Goal: Information Seeking & Learning: Learn about a topic

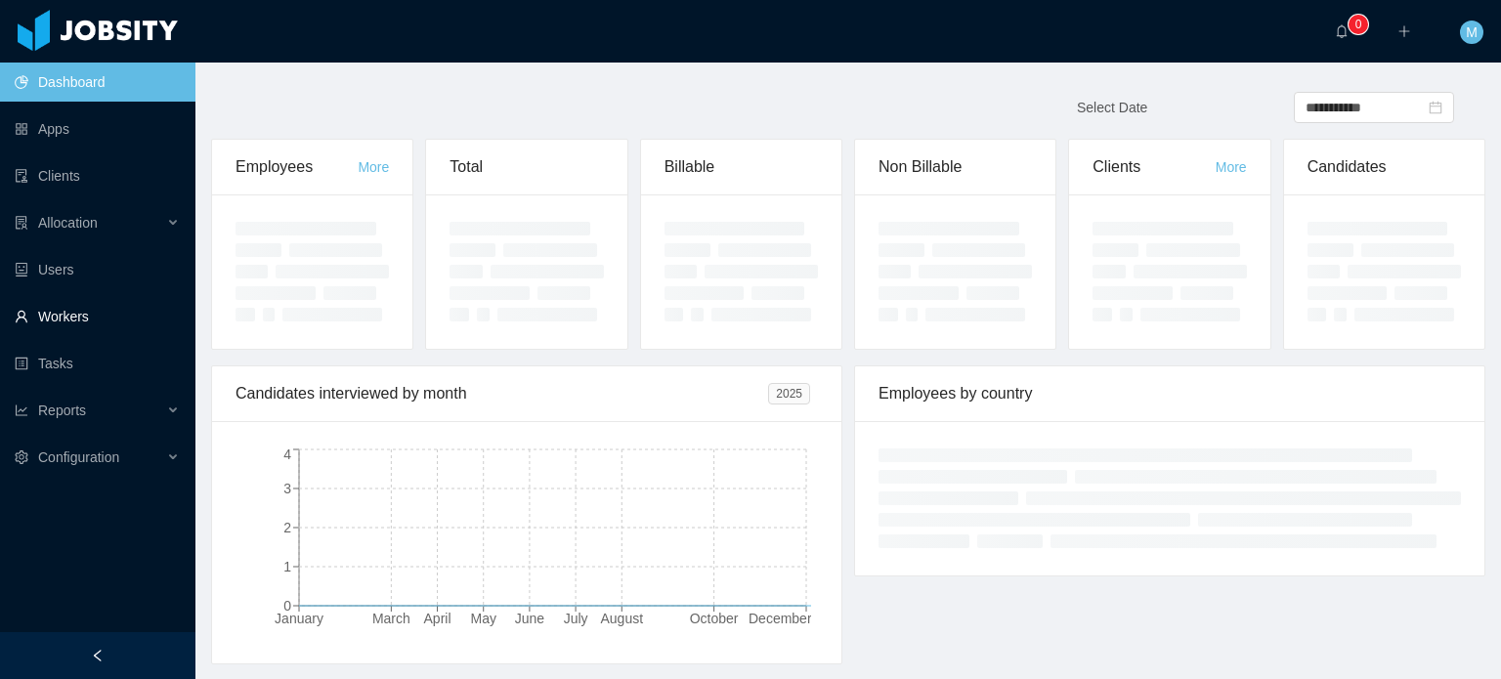
click at [106, 324] on link "Workers" at bounding box center [97, 316] width 165 height 39
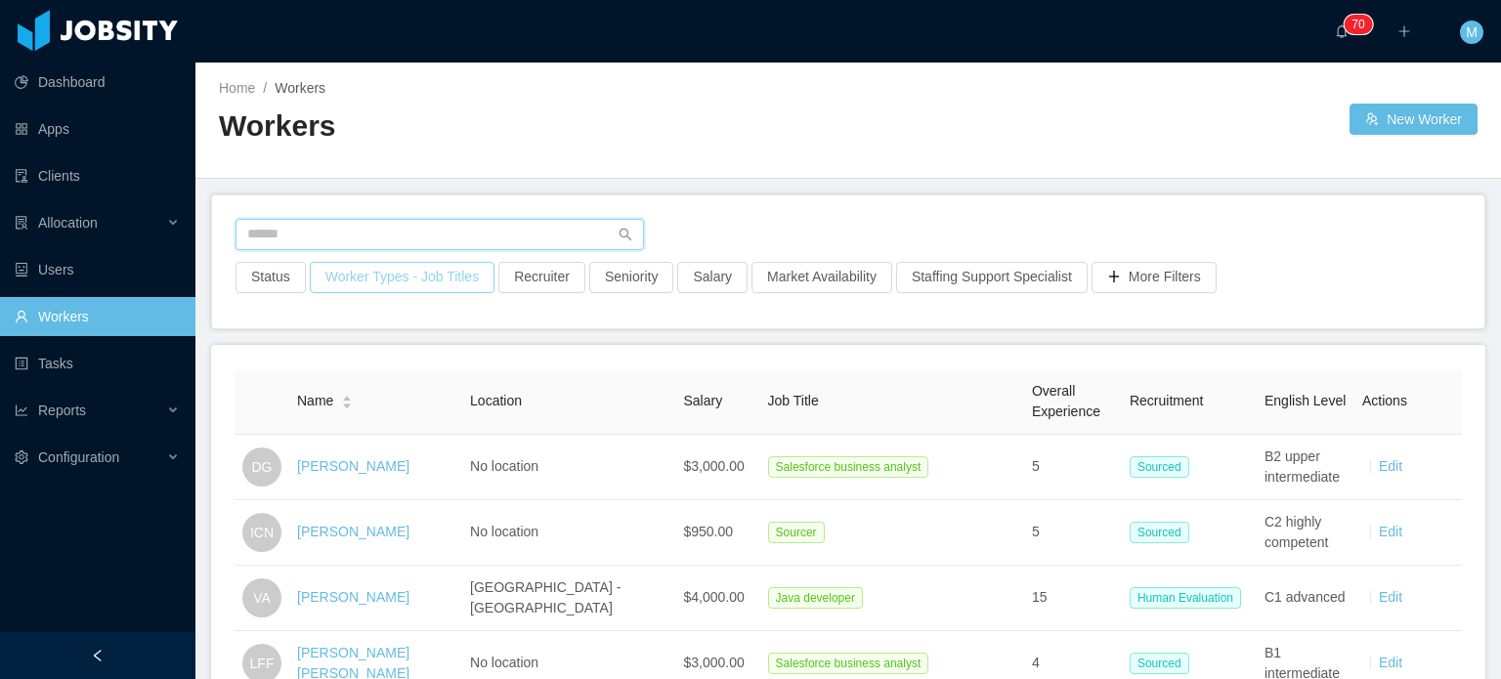
click at [358, 219] on input "text" at bounding box center [439, 234] width 408 height 31
type input "******"
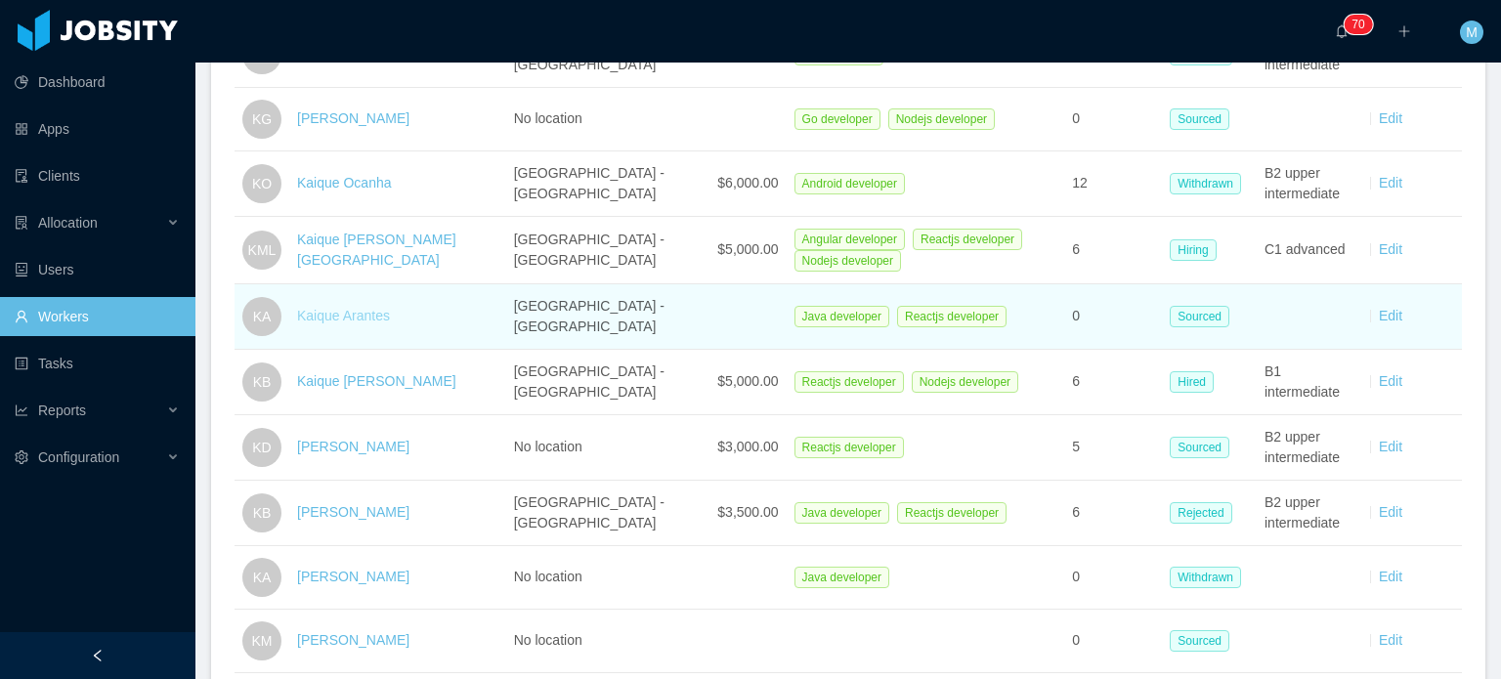
scroll to position [488, 0]
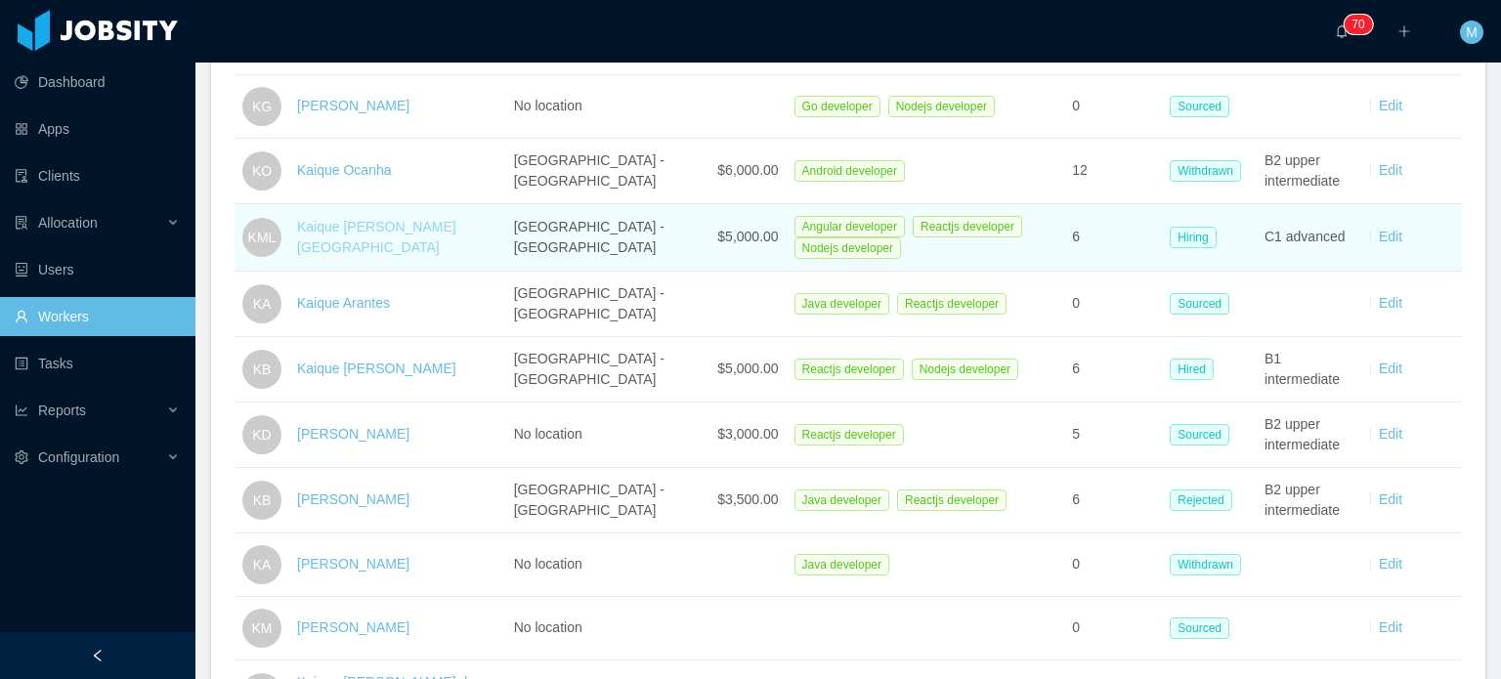
click at [395, 232] on link "Kaique Muniz Lisboa" at bounding box center [376, 237] width 159 height 36
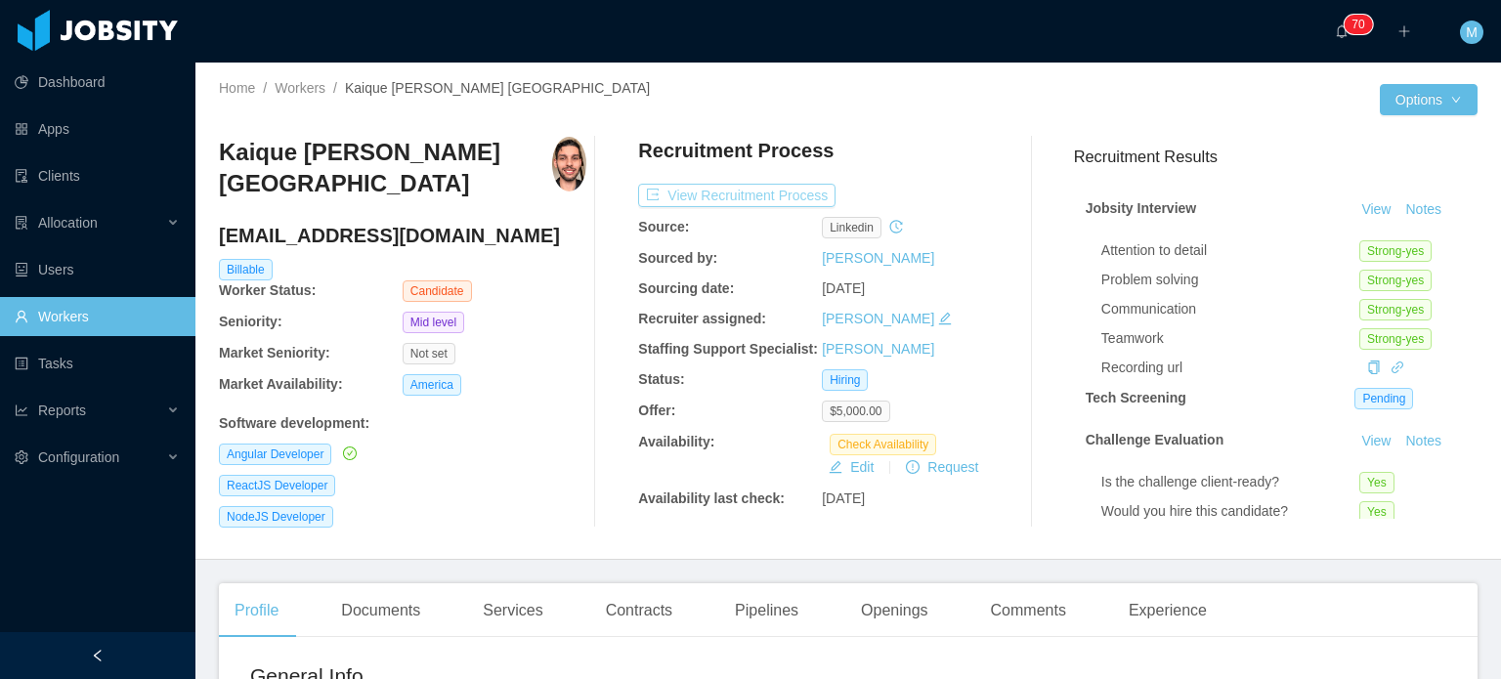
click at [696, 198] on button "View Recruitment Process" at bounding box center [736, 195] width 197 height 23
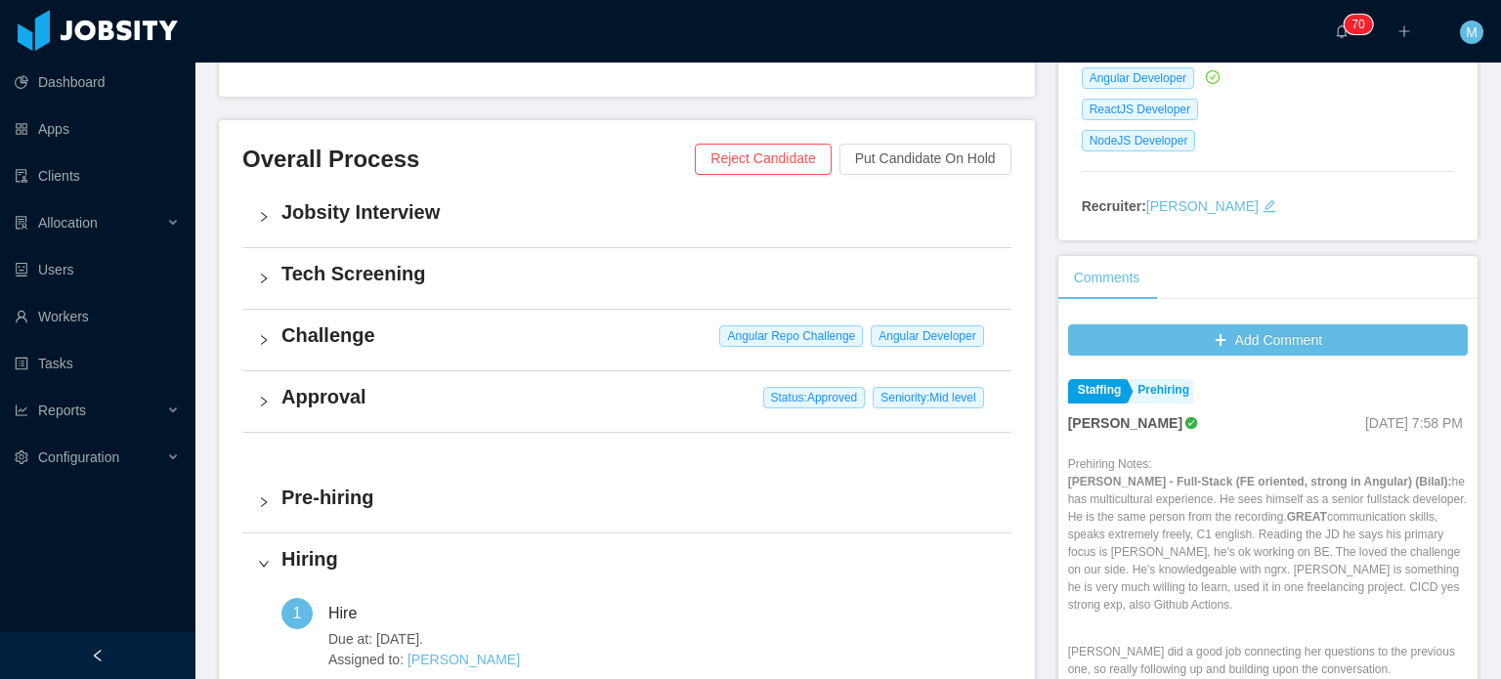
scroll to position [586, 0]
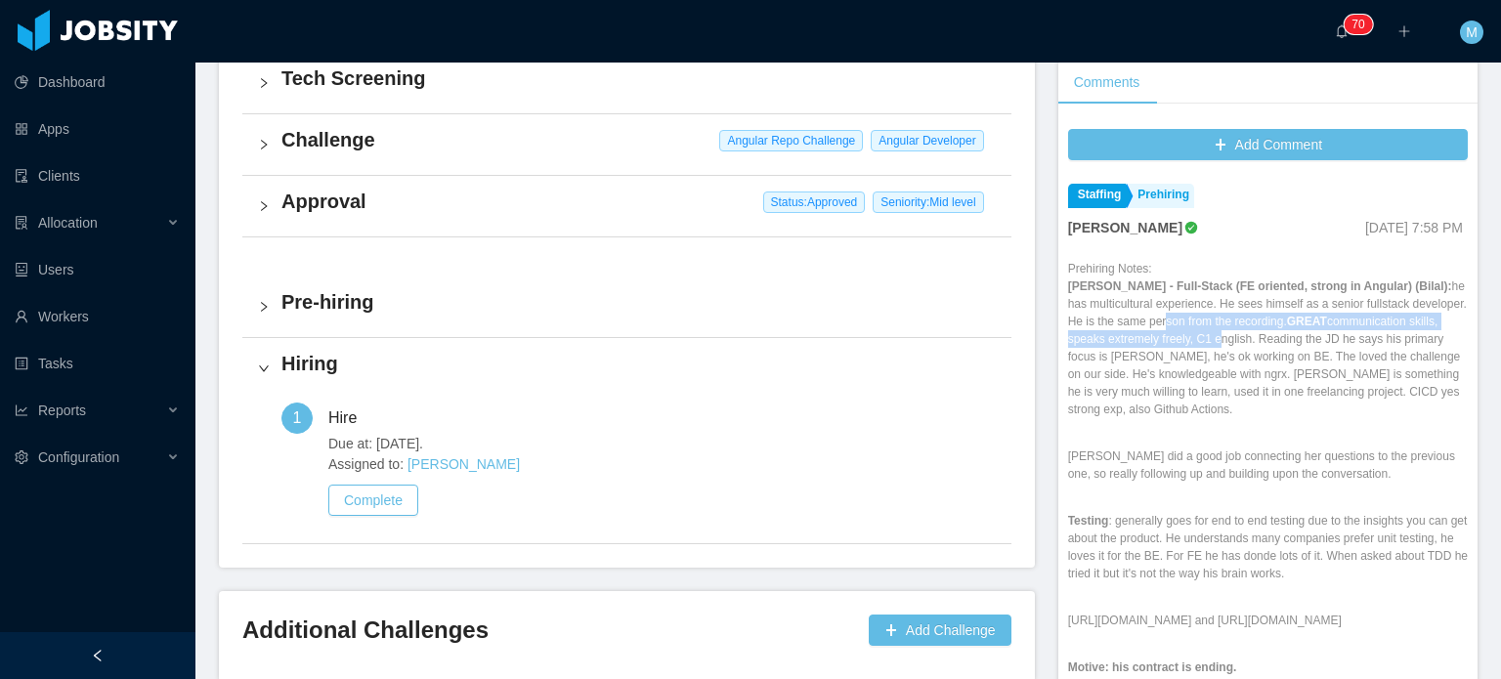
drag, startPoint x: 1180, startPoint y: 298, endPoint x: 1244, endPoint y: 321, distance: 67.7
click at [1235, 318] on p "McGraw-Hill - Full-Stack (FE oriented, strong in Angular) (Bilal): he has multi…" at bounding box center [1268, 347] width 400 height 141
click at [1277, 324] on p "McGraw-Hill - Full-Stack (FE oriented, strong in Angular) (Bilal): he has multi…" at bounding box center [1268, 347] width 400 height 141
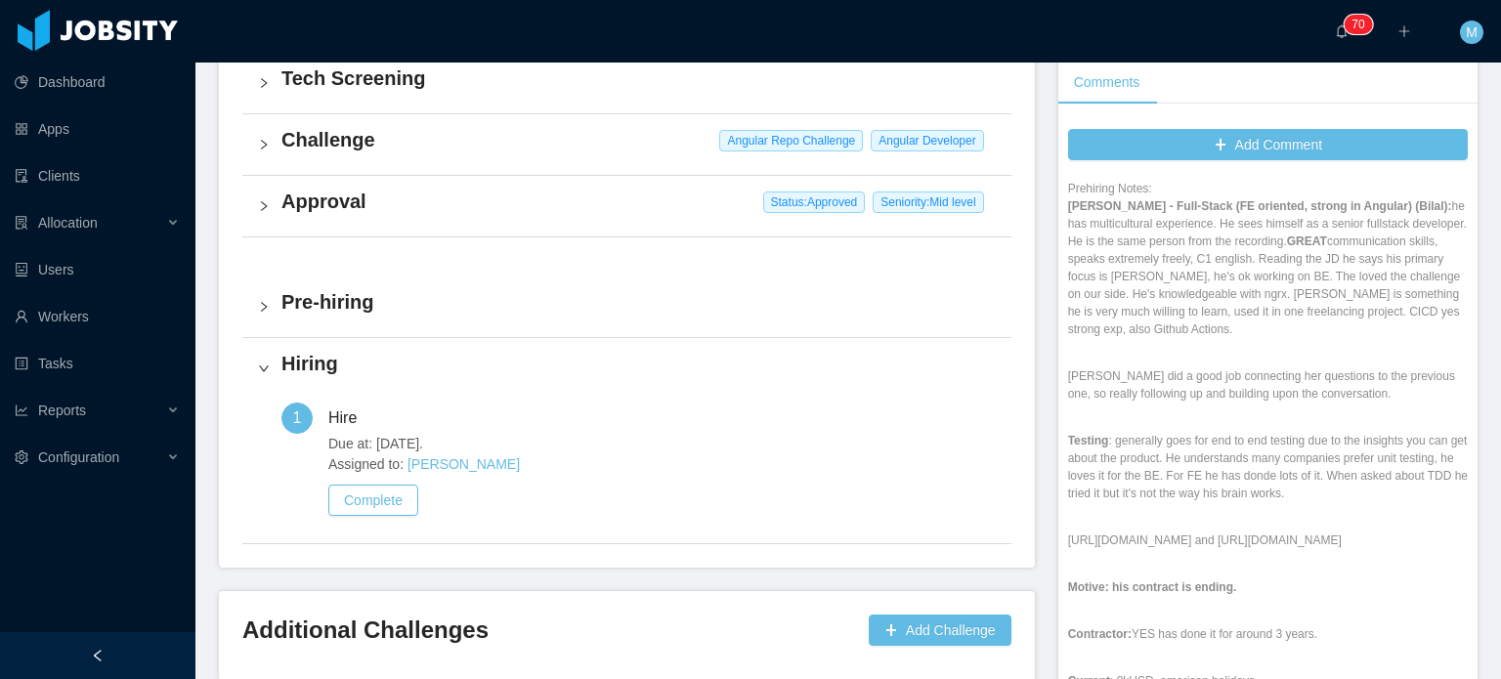
scroll to position [98, 0]
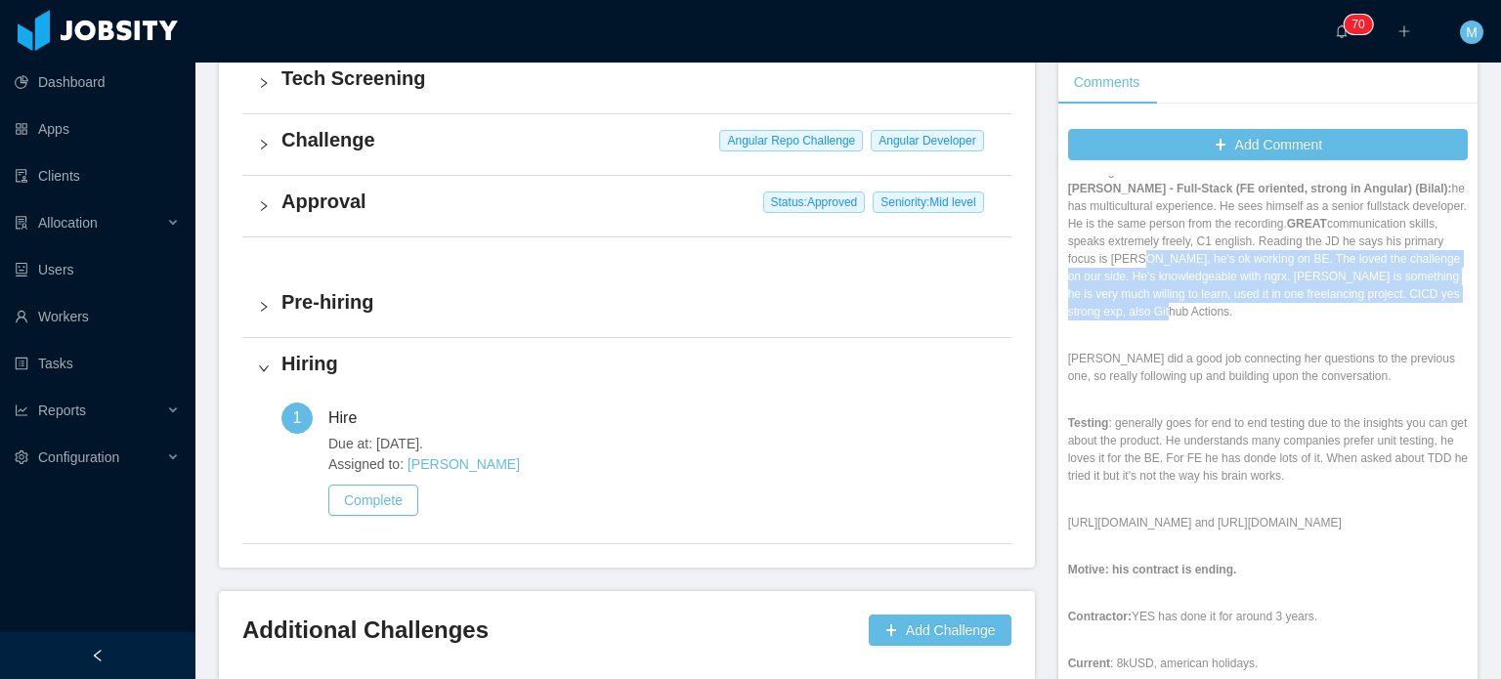
drag, startPoint x: 1157, startPoint y: 246, endPoint x: 1209, endPoint y: 284, distance: 65.1
click at [1208, 284] on p "McGraw-Hill - Full-Stack (FE oriented, strong in Angular) (Bilal): he has multi…" at bounding box center [1268, 250] width 400 height 141
click at [1209, 284] on p "McGraw-Hill - Full-Stack (FE oriented, strong in Angular) (Bilal): he has multi…" at bounding box center [1268, 250] width 400 height 141
drag, startPoint x: 1106, startPoint y: 220, endPoint x: 1161, endPoint y: 275, distance: 77.4
click at [1161, 275] on p "McGraw-Hill - Full-Stack (FE oriented, strong in Angular) (Bilal): he has multi…" at bounding box center [1268, 250] width 400 height 141
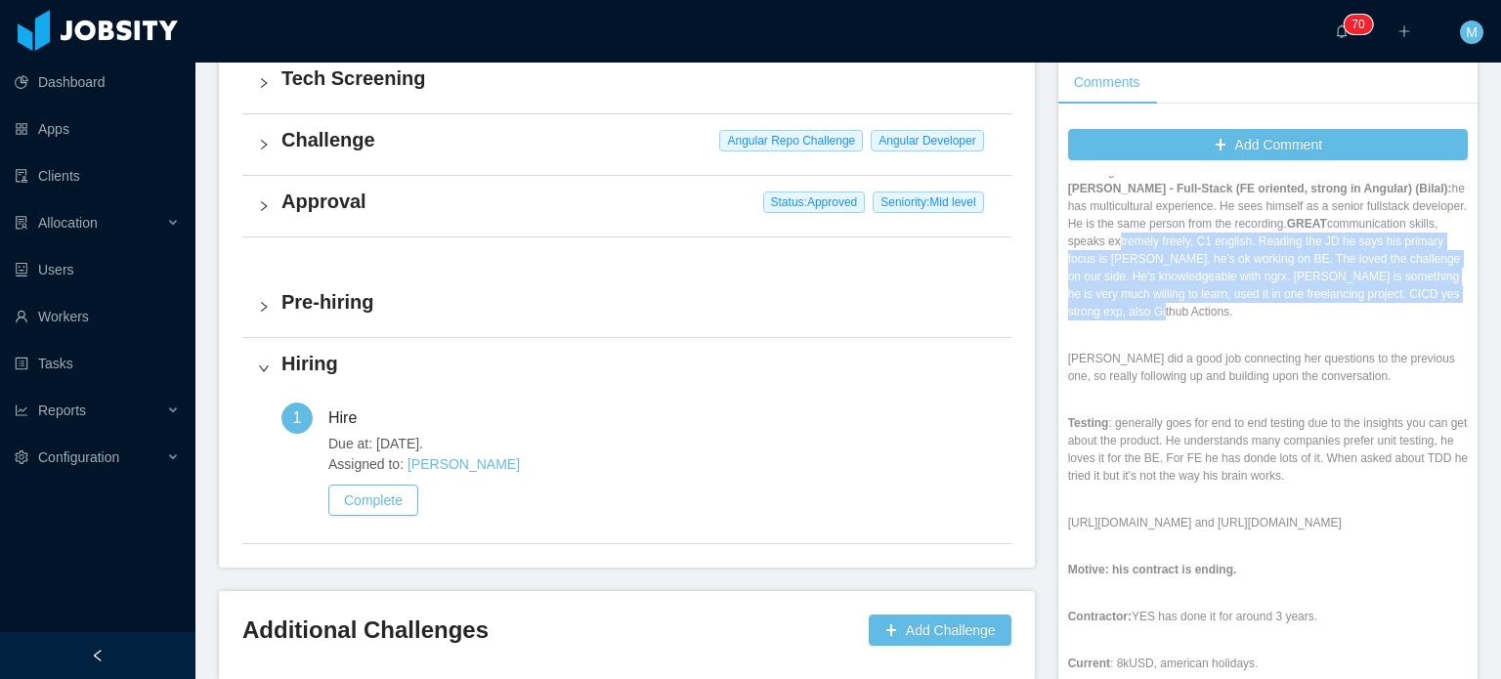
click at [1161, 275] on p "McGraw-Hill - Full-Stack (FE oriented, strong in Angular) (Bilal): he has multi…" at bounding box center [1268, 250] width 400 height 141
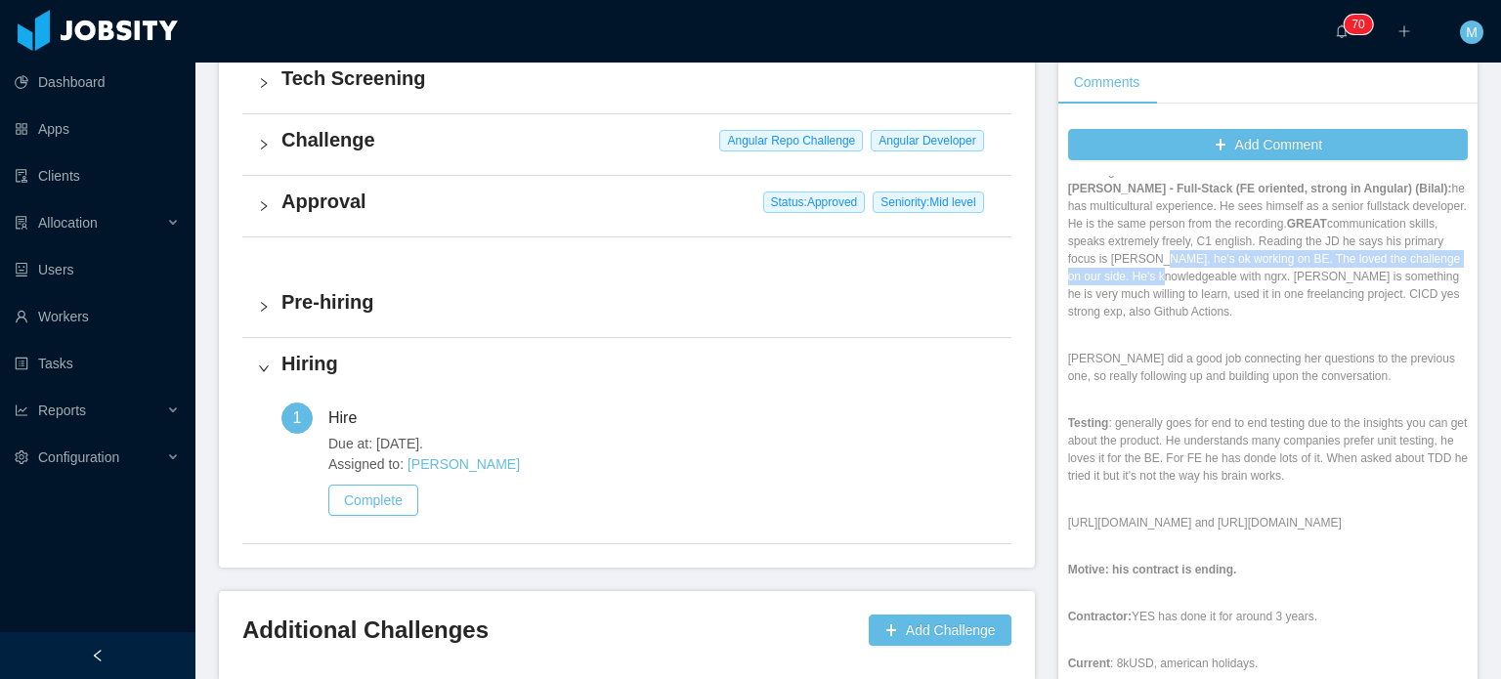
drag, startPoint x: 1143, startPoint y: 222, endPoint x: 1155, endPoint y: 254, distance: 34.3
click at [1155, 254] on p "McGraw-Hill - Full-Stack (FE oriented, strong in Angular) (Bilal): he has multi…" at bounding box center [1268, 250] width 400 height 141
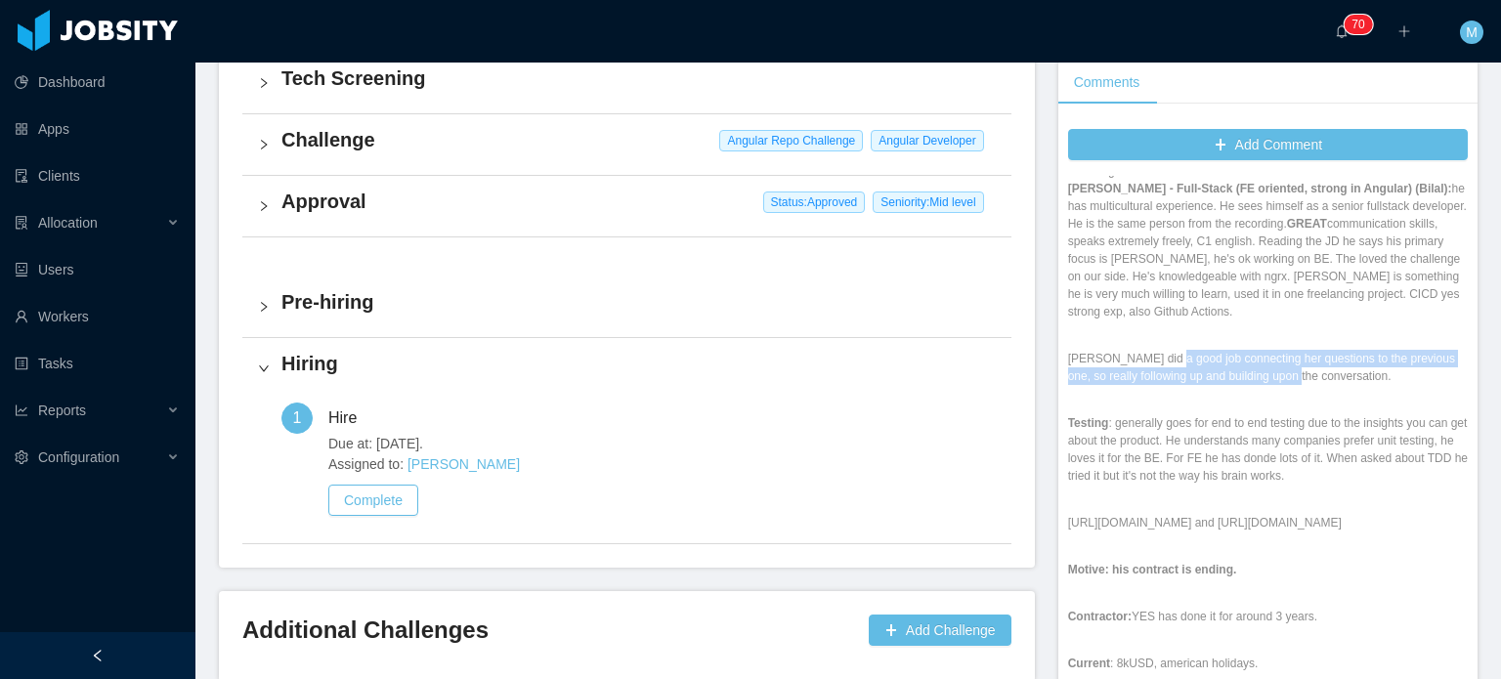
drag, startPoint x: 1150, startPoint y: 326, endPoint x: 1330, endPoint y: 350, distance: 181.3
click at [1330, 350] on p "Luli did a good job connecting her questions to the previous one, so really fol…" at bounding box center [1268, 367] width 400 height 35
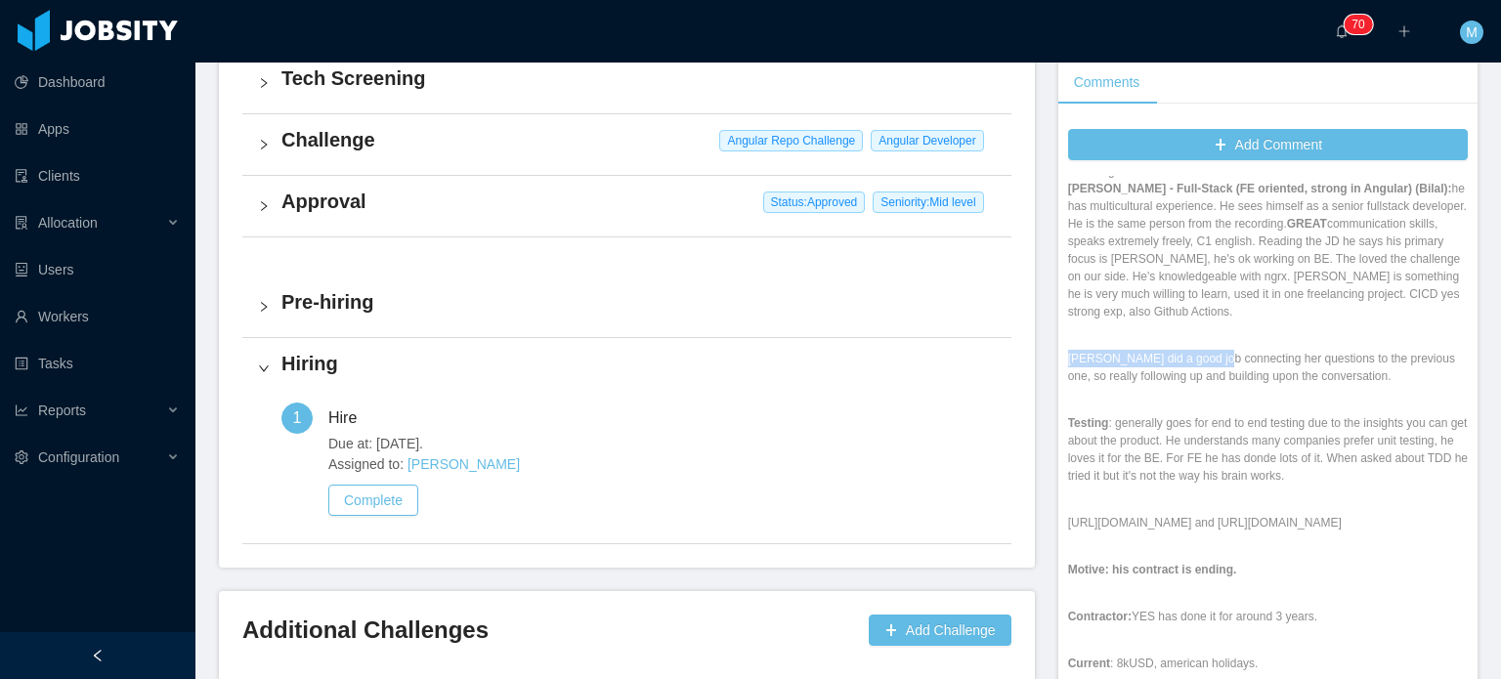
drag, startPoint x: 1199, startPoint y: 336, endPoint x: 1413, endPoint y: 360, distance: 215.3
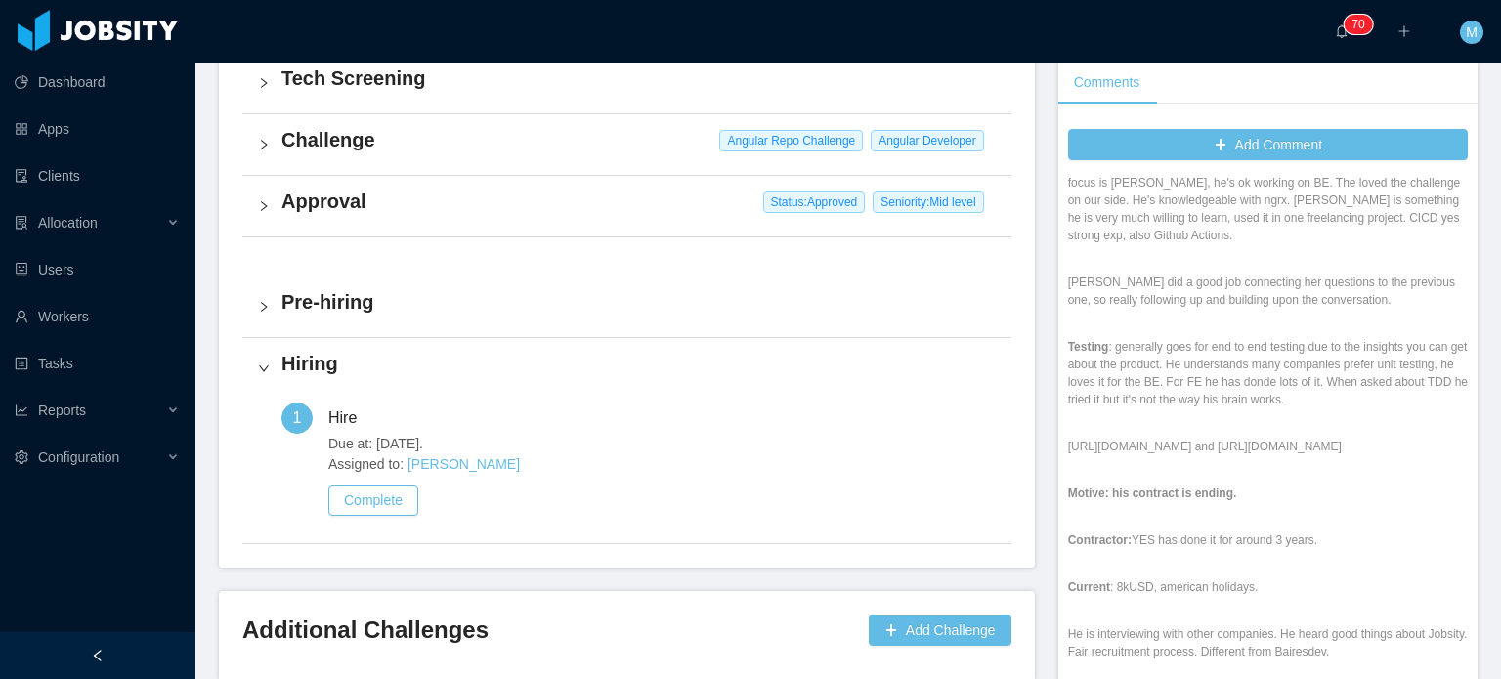
scroll to position [195, 0]
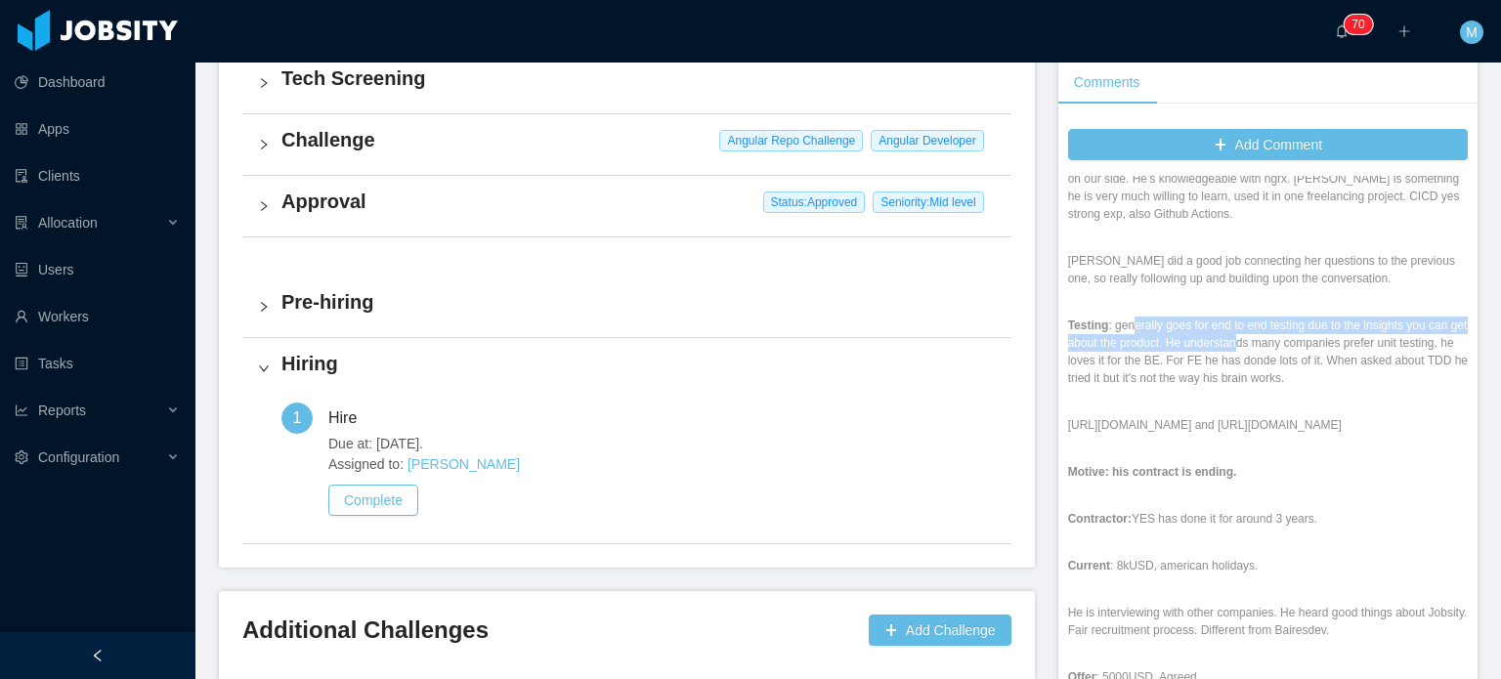
drag, startPoint x: 1118, startPoint y: 299, endPoint x: 1358, endPoint y: 339, distance: 243.6
click at [1350, 337] on p "Testing : generally goes for end to end testing due to the insights you can get…" at bounding box center [1268, 352] width 400 height 70
click at [1358, 339] on p "Testing : generally goes for end to end testing due to the insights you can get…" at bounding box center [1268, 352] width 400 height 70
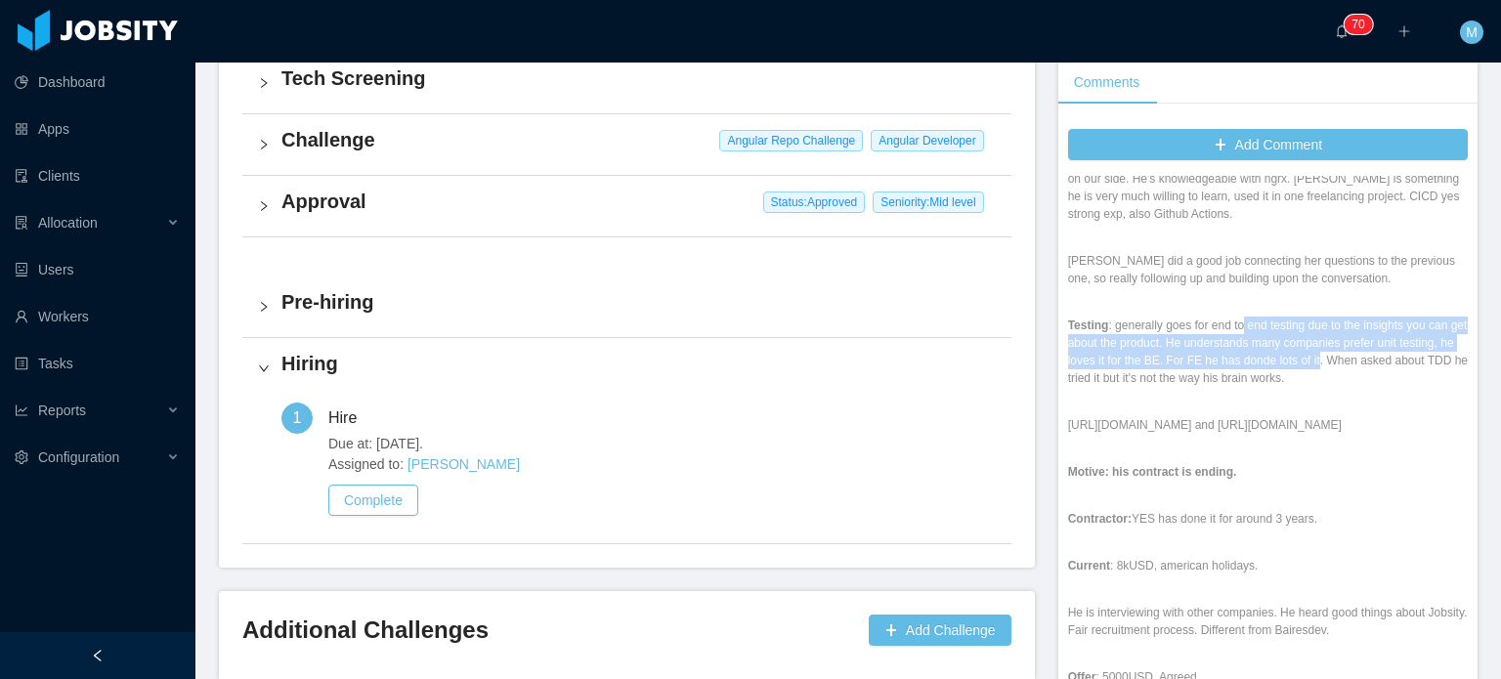
drag, startPoint x: 1232, startPoint y: 301, endPoint x: 1379, endPoint y: 330, distance: 150.4
click at [1379, 330] on p "Testing : generally goes for end to end testing due to the insights you can get…" at bounding box center [1268, 352] width 400 height 70
drag, startPoint x: 1262, startPoint y: 296, endPoint x: 1348, endPoint y: 333, distance: 93.6
click at [1348, 333] on p "Testing : generally goes for end to end testing due to the insights you can get…" at bounding box center [1268, 352] width 400 height 70
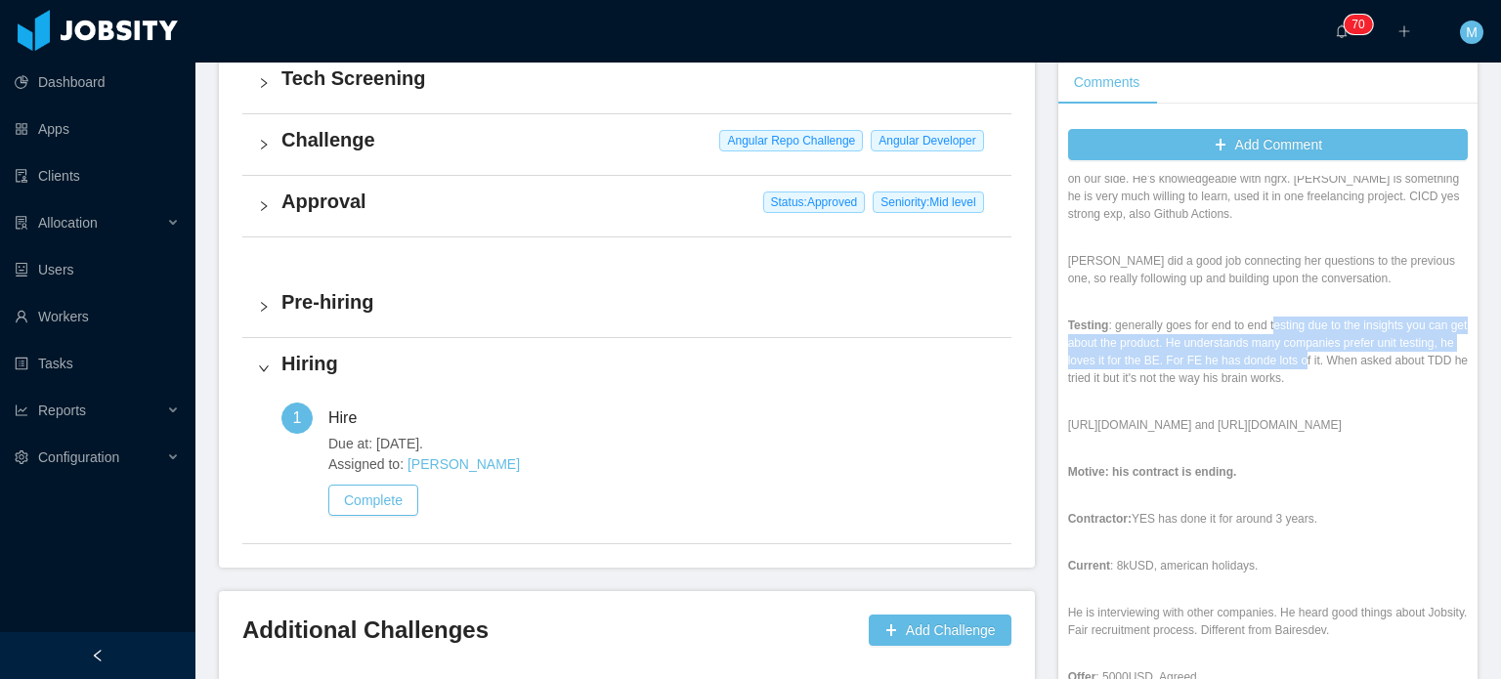
click at [1348, 333] on p "Testing : generally goes for end to end testing due to the insights you can get…" at bounding box center [1268, 352] width 400 height 70
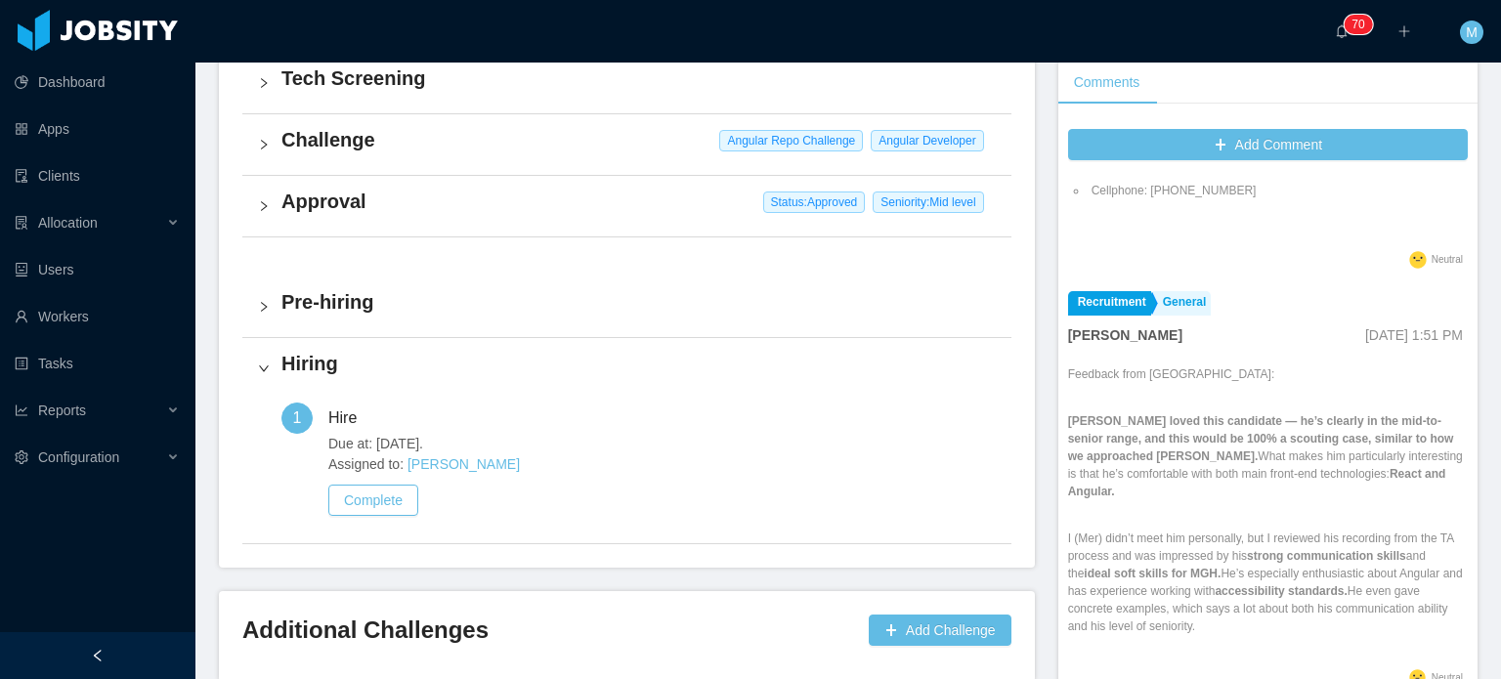
scroll to position [1270, 0]
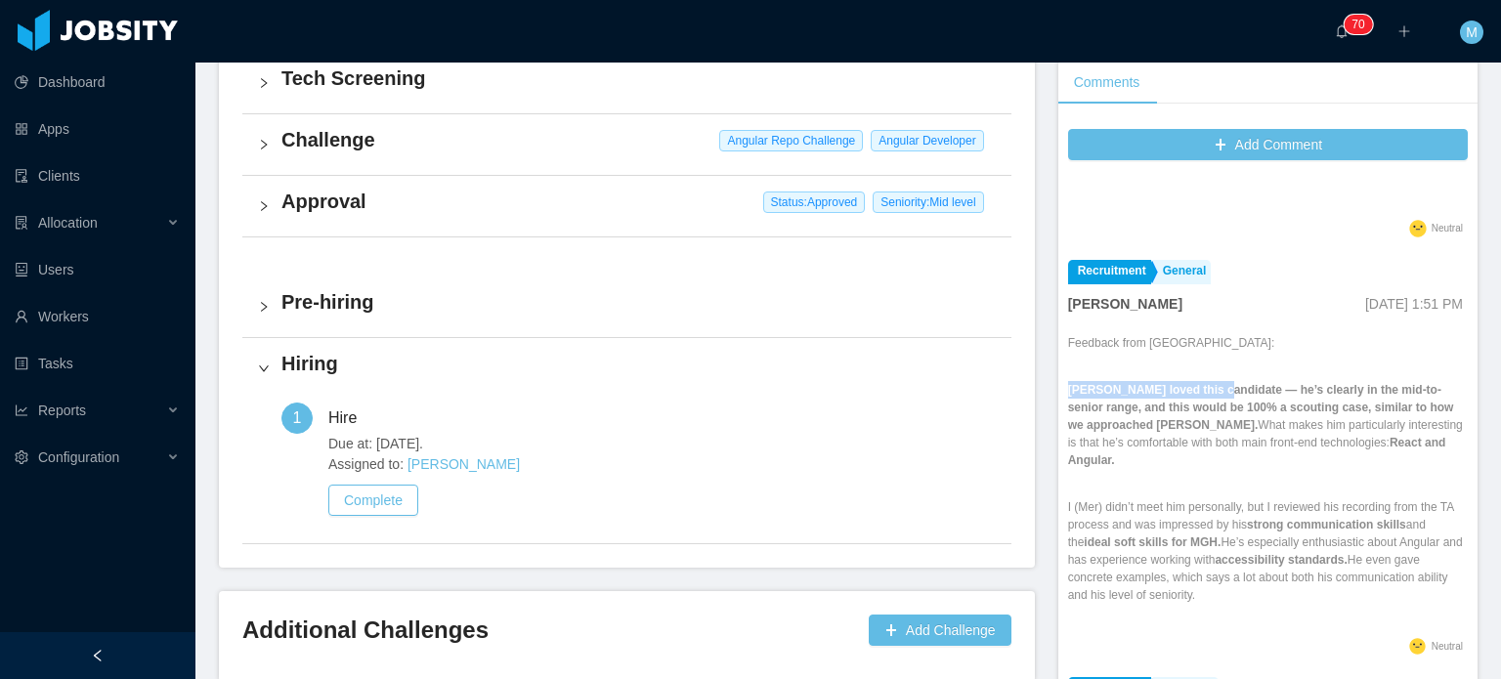
drag, startPoint x: 1198, startPoint y: 374, endPoint x: 1293, endPoint y: 463, distance: 130.7
click at [1293, 462] on div "Feedback from Mer: Mauri loved this candidate — he’s clearly in the mid-to-seni…" at bounding box center [1268, 483] width 400 height 299
click at [1293, 463] on div "Feedback from Mer: Mauri loved this candidate — he’s clearly in the mid-to-seni…" at bounding box center [1268, 483] width 400 height 299
drag, startPoint x: 1186, startPoint y: 390, endPoint x: 1282, endPoint y: 455, distance: 116.0
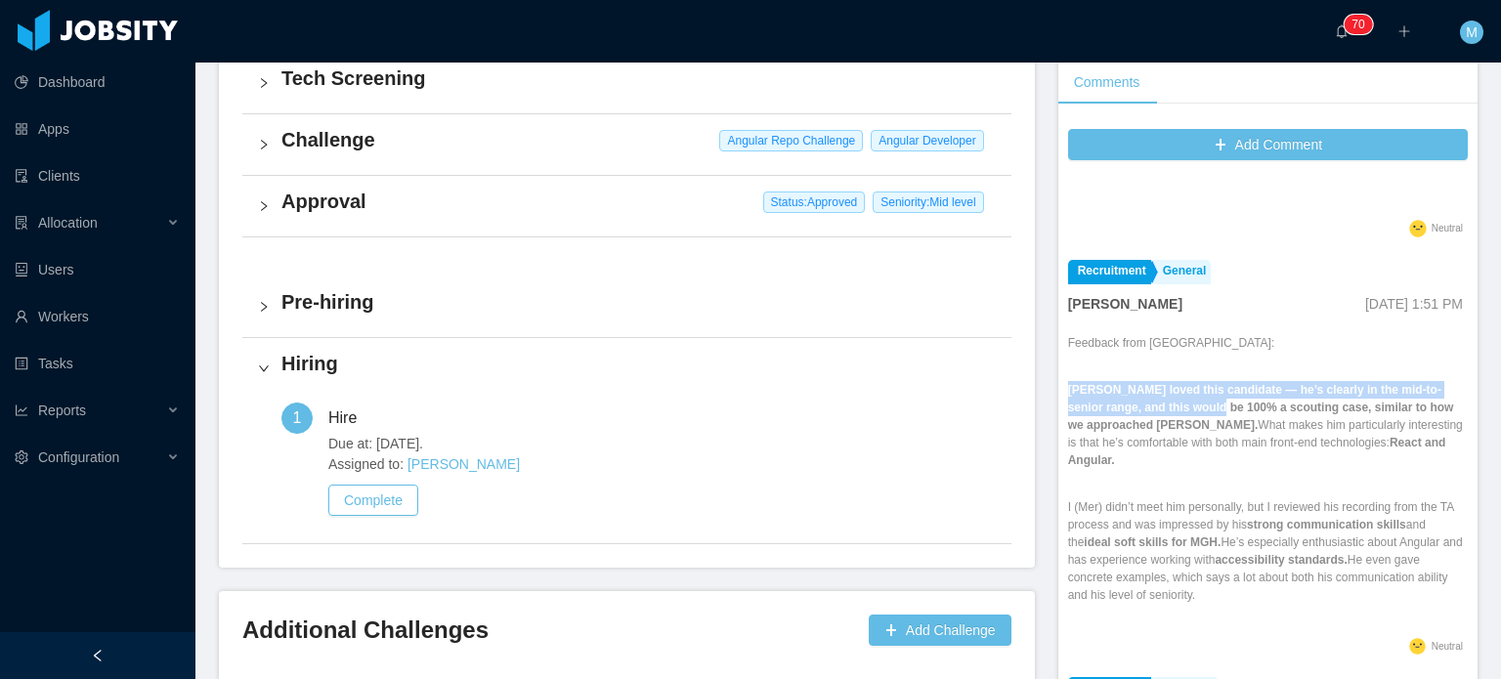
click at [1282, 455] on div "Feedback from Mer: Mauri loved this candidate — he’s clearly in the mid-to-seni…" at bounding box center [1268, 483] width 400 height 299
click at [1289, 460] on div "Feedback from Mer: Mauri loved this candidate — he’s clearly in the mid-to-seni…" at bounding box center [1268, 483] width 400 height 299
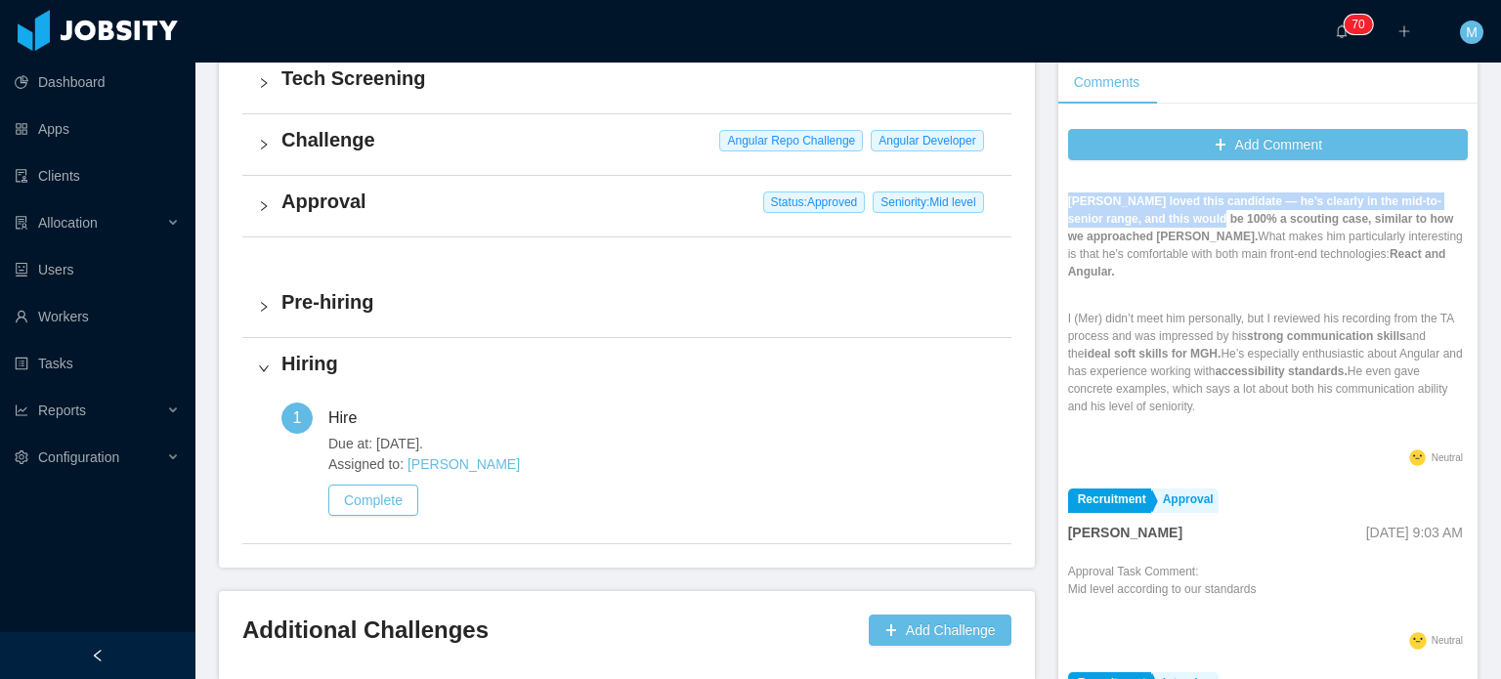
scroll to position [1465, 0]
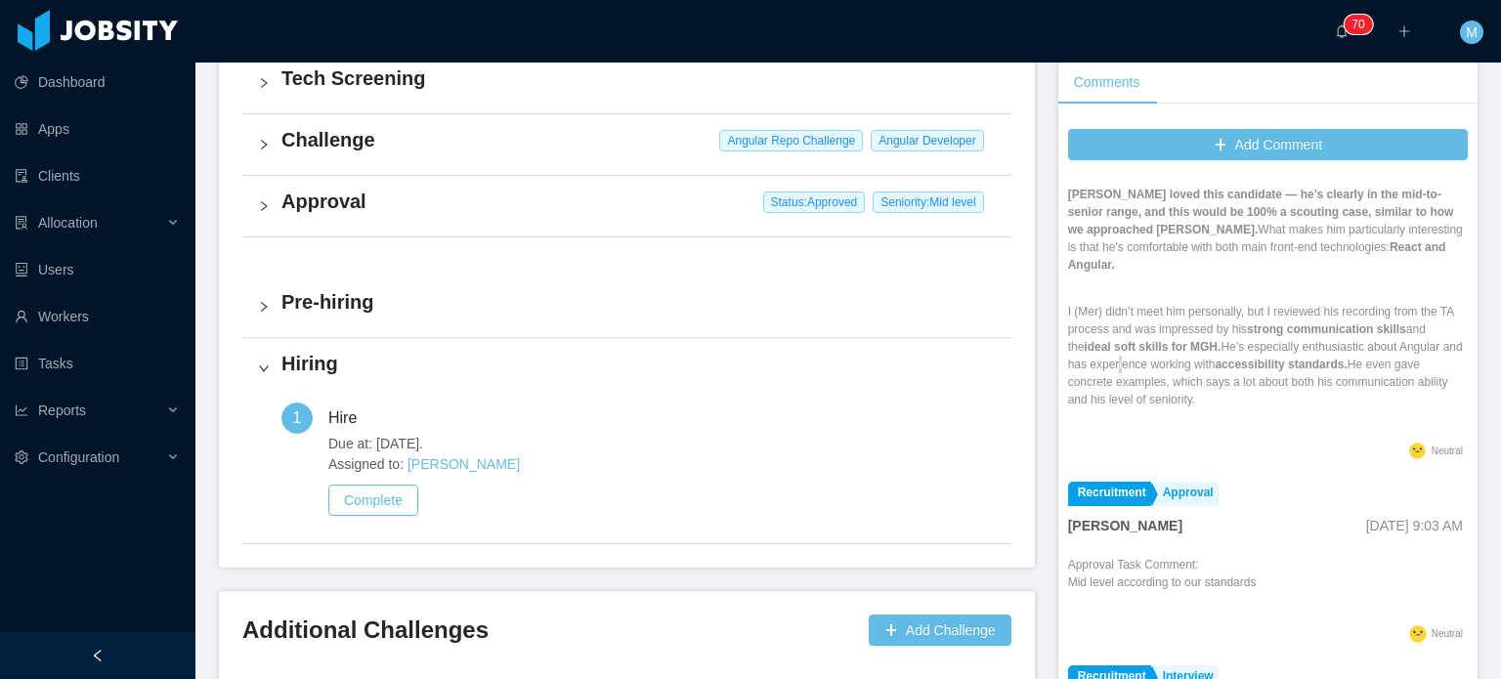
drag, startPoint x: 1125, startPoint y: 324, endPoint x: 1182, endPoint y: 340, distance: 58.8
click at [1132, 329] on p "I (Mer) didn’t meet him personally, but I reviewed his recording from the TA pr…" at bounding box center [1268, 356] width 400 height 106
click at [1196, 327] on p "I (Mer) didn’t meet him personally, but I reviewed his recording from the TA pr…" at bounding box center [1268, 356] width 400 height 106
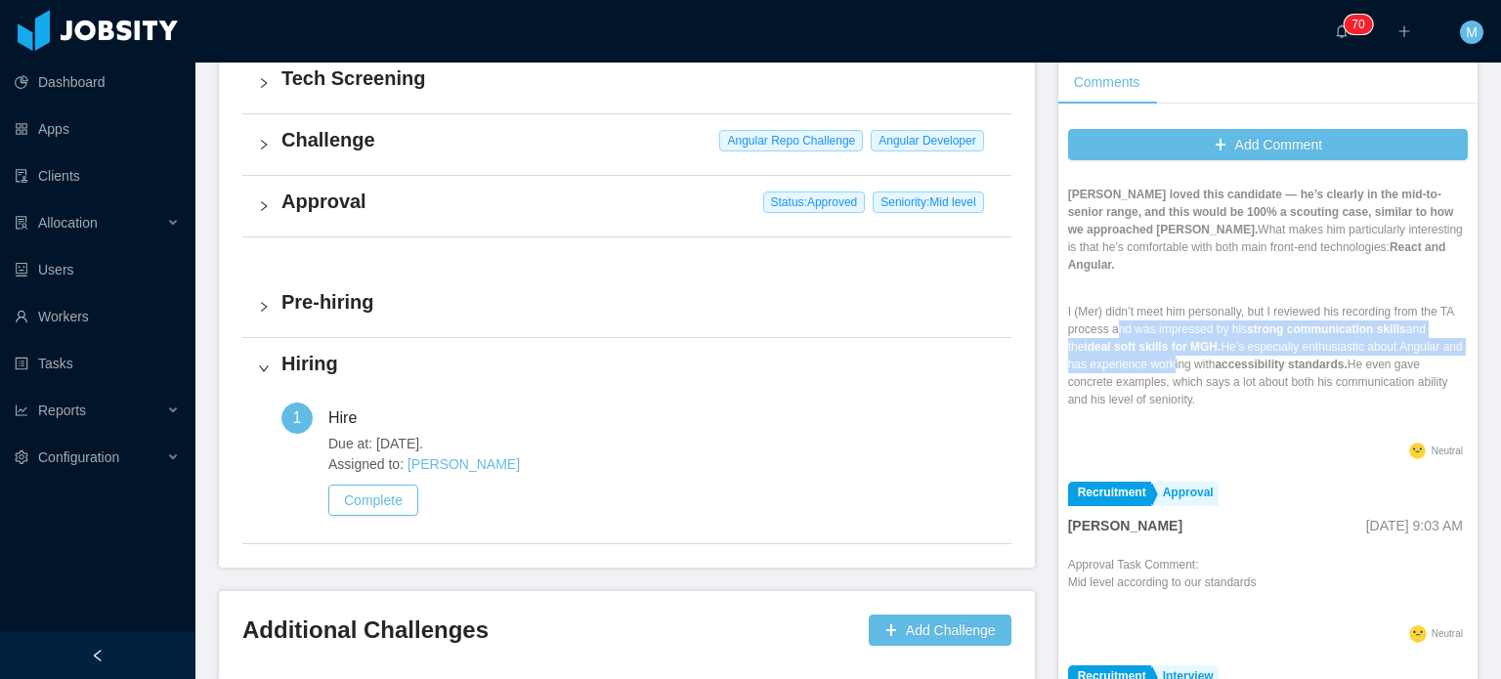
click at [1234, 355] on p "I (Mer) didn’t meet him personally, but I reviewed his recording from the TA pr…" at bounding box center [1268, 356] width 400 height 106
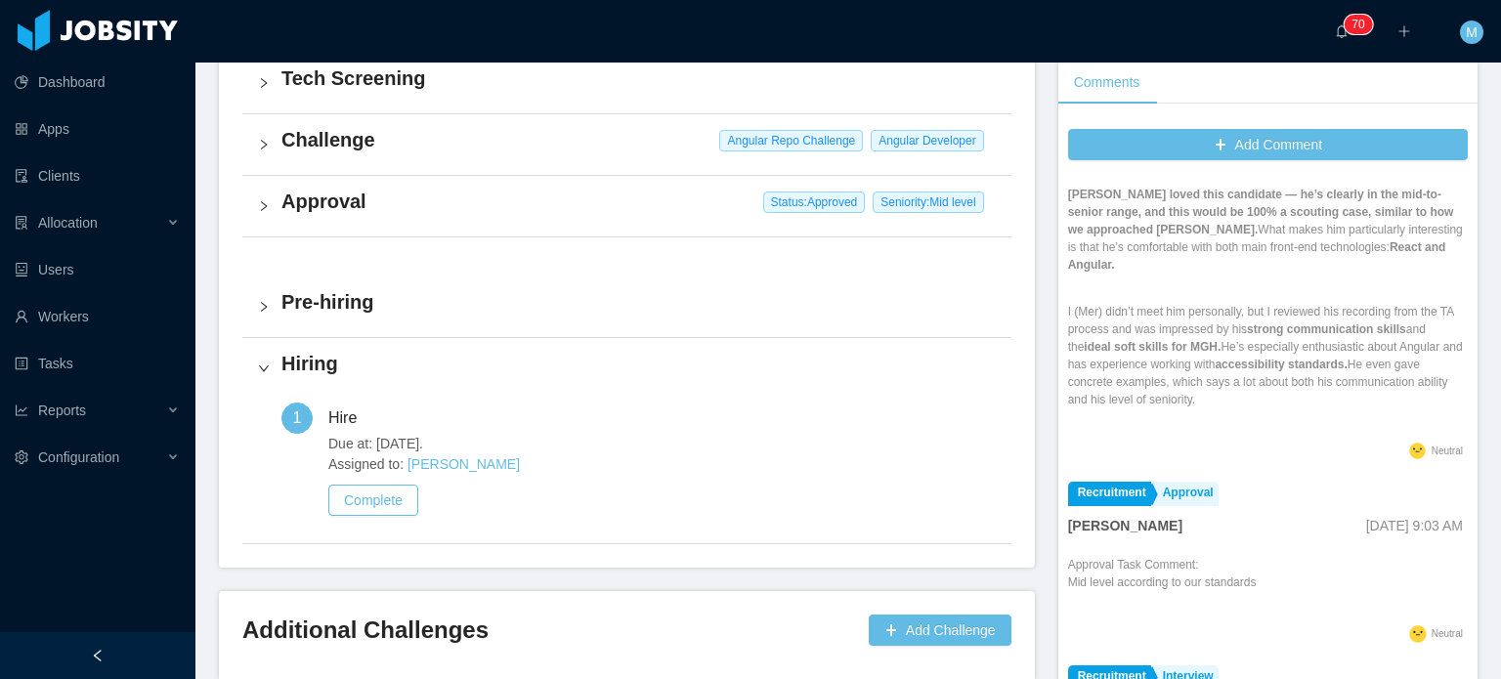
click at [1246, 358] on p "I (Mer) didn’t meet him personally, but I reviewed his recording from the TA pr…" at bounding box center [1268, 356] width 400 height 106
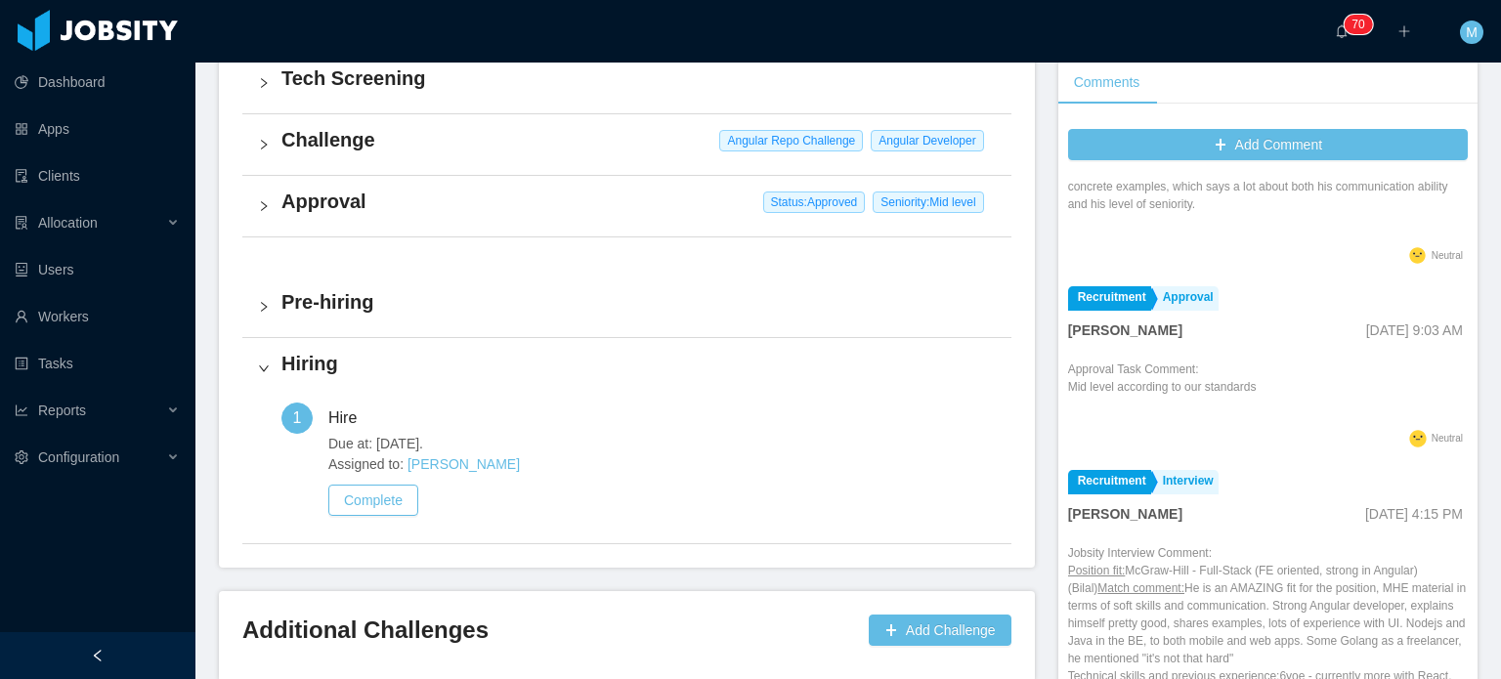
scroll to position [1759, 0]
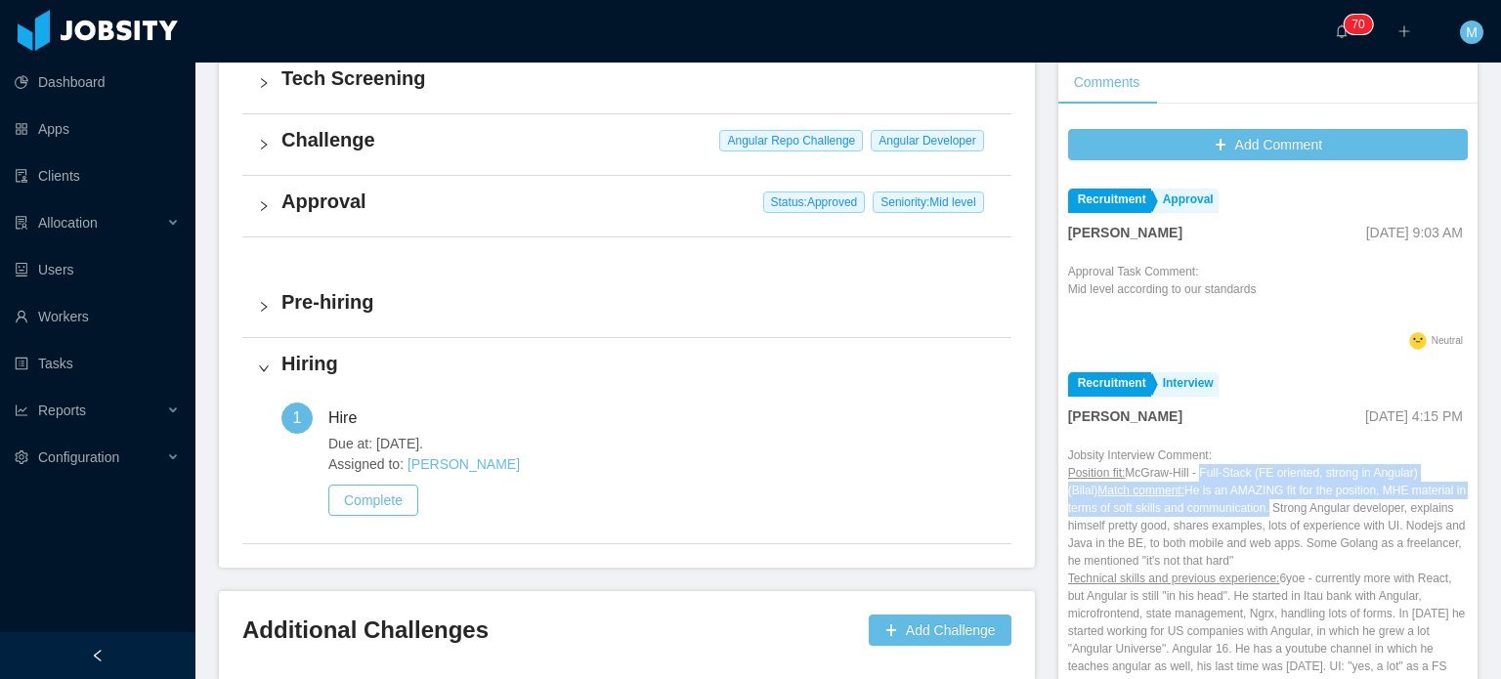
drag, startPoint x: 1190, startPoint y: 441, endPoint x: 1293, endPoint y: 487, distance: 113.7
click at [1281, 484] on p "Position fit: McGraw-Hill - Full-Stack (FE oriented, strong in Angular) (Bilal)…" at bounding box center [1268, 675] width 400 height 422
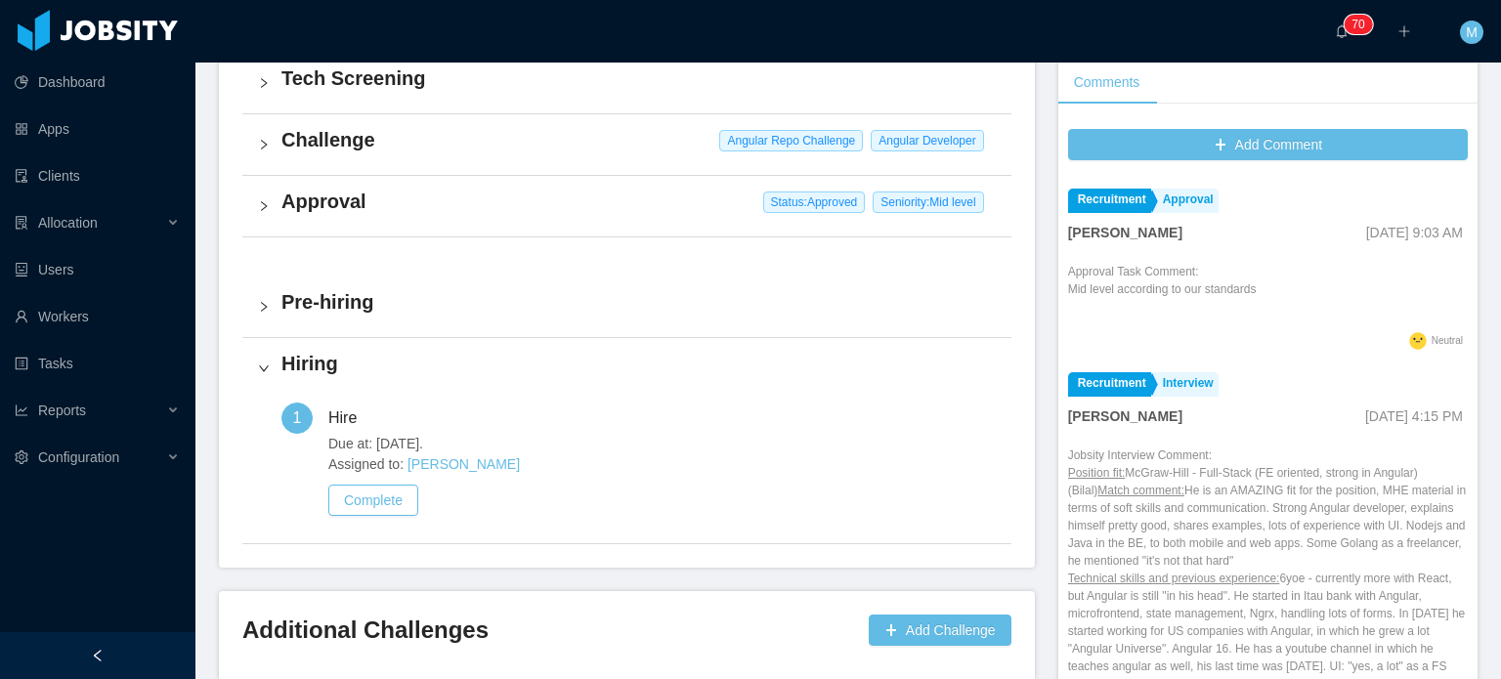
click at [1293, 487] on p "Position fit: McGraw-Hill - Full-Stack (FE oriented, strong in Angular) (Bilal)…" at bounding box center [1268, 675] width 400 height 422
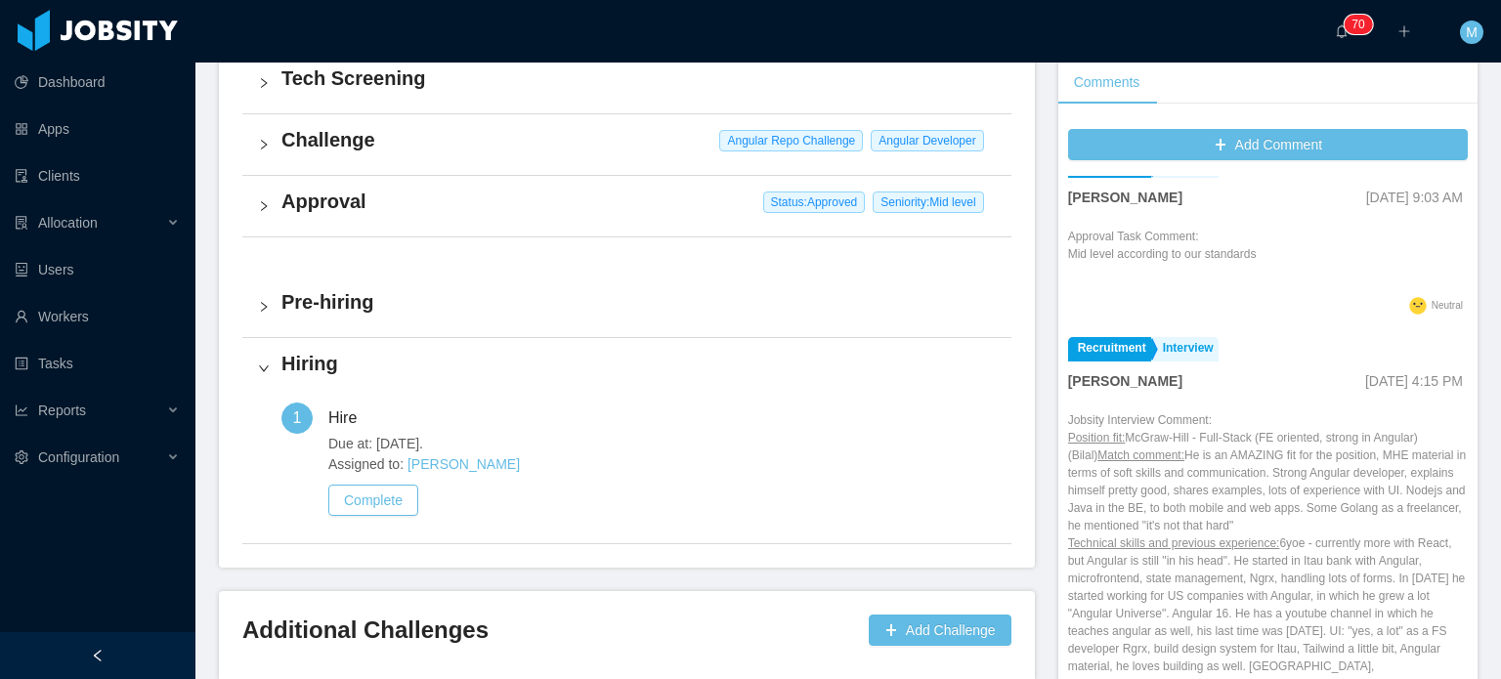
scroll to position [1856, 0]
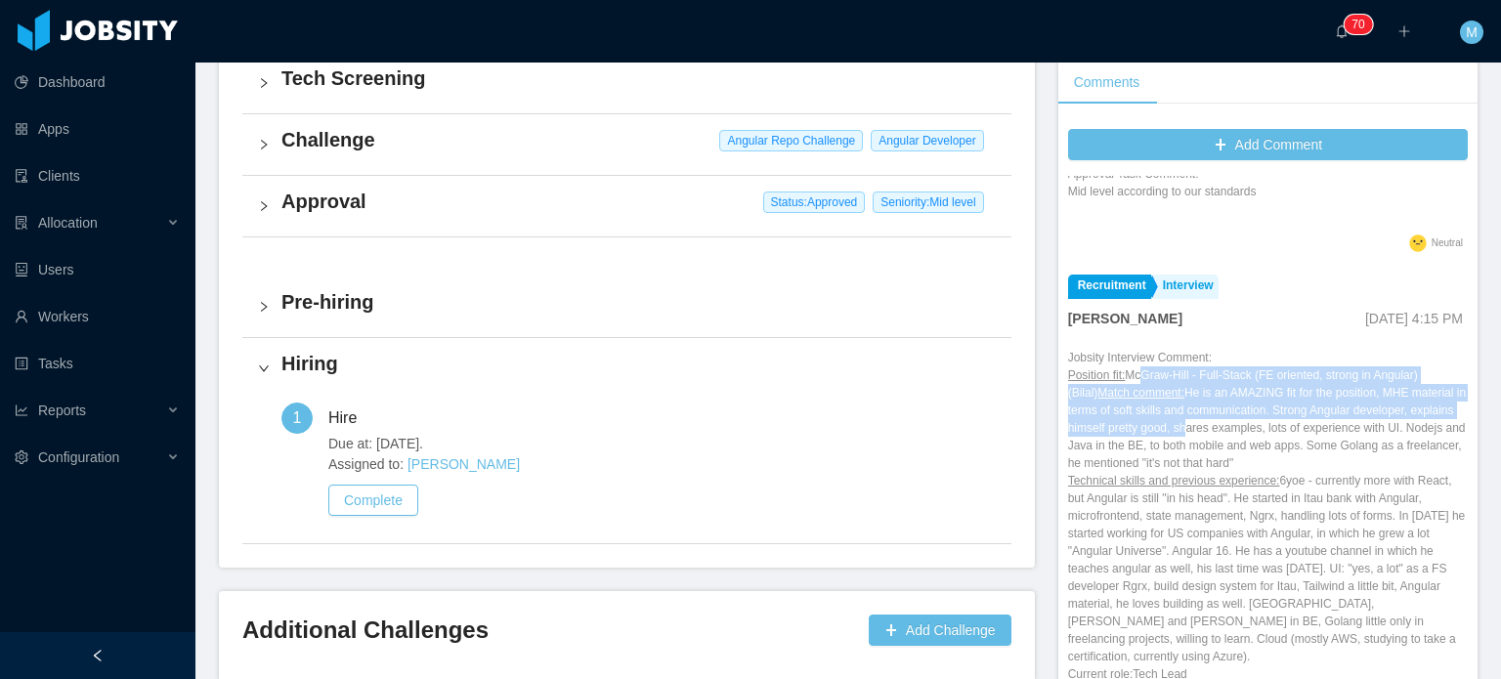
drag, startPoint x: 1129, startPoint y: 347, endPoint x: 1218, endPoint y: 403, distance: 104.9
click at [1218, 403] on p "Position fit: McGraw-Hill - Full-Stack (FE oriented, strong in Angular) (Bilal)…" at bounding box center [1268, 577] width 400 height 422
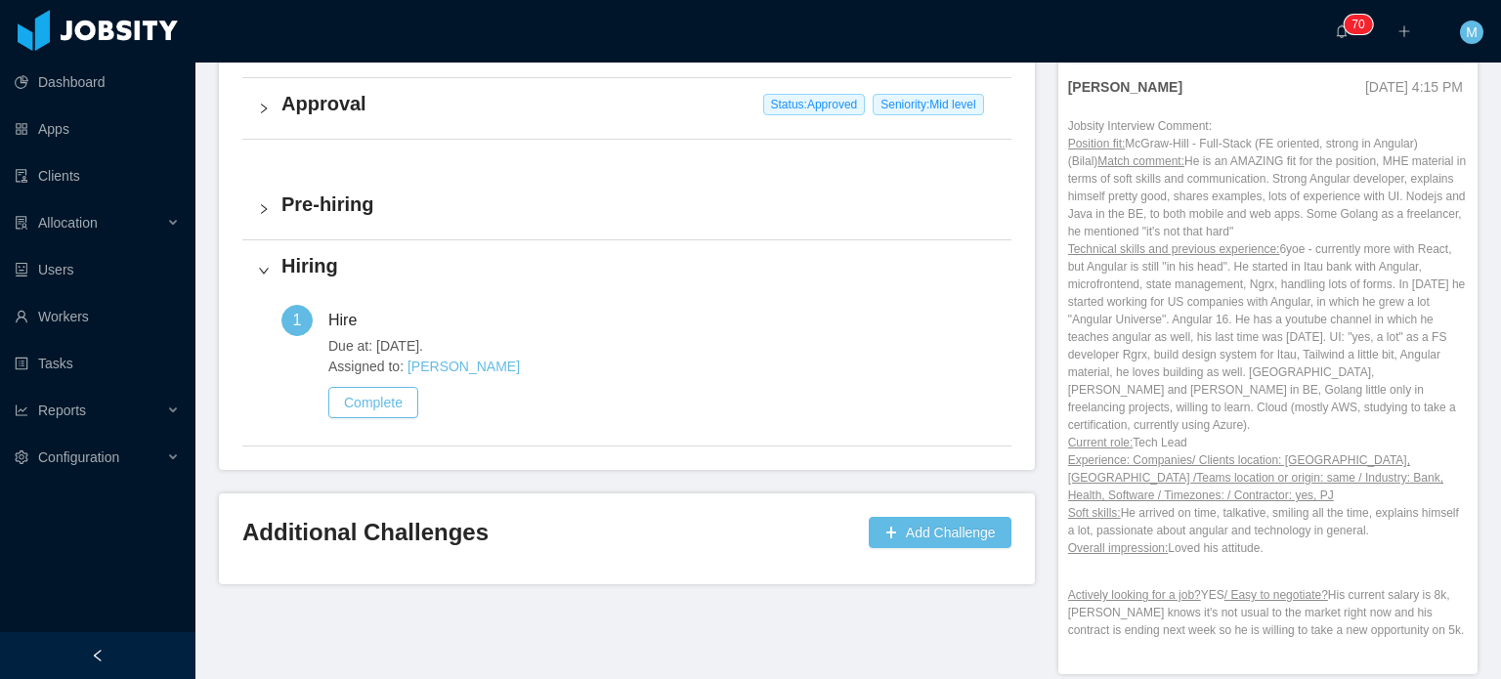
scroll to position [1961, 0]
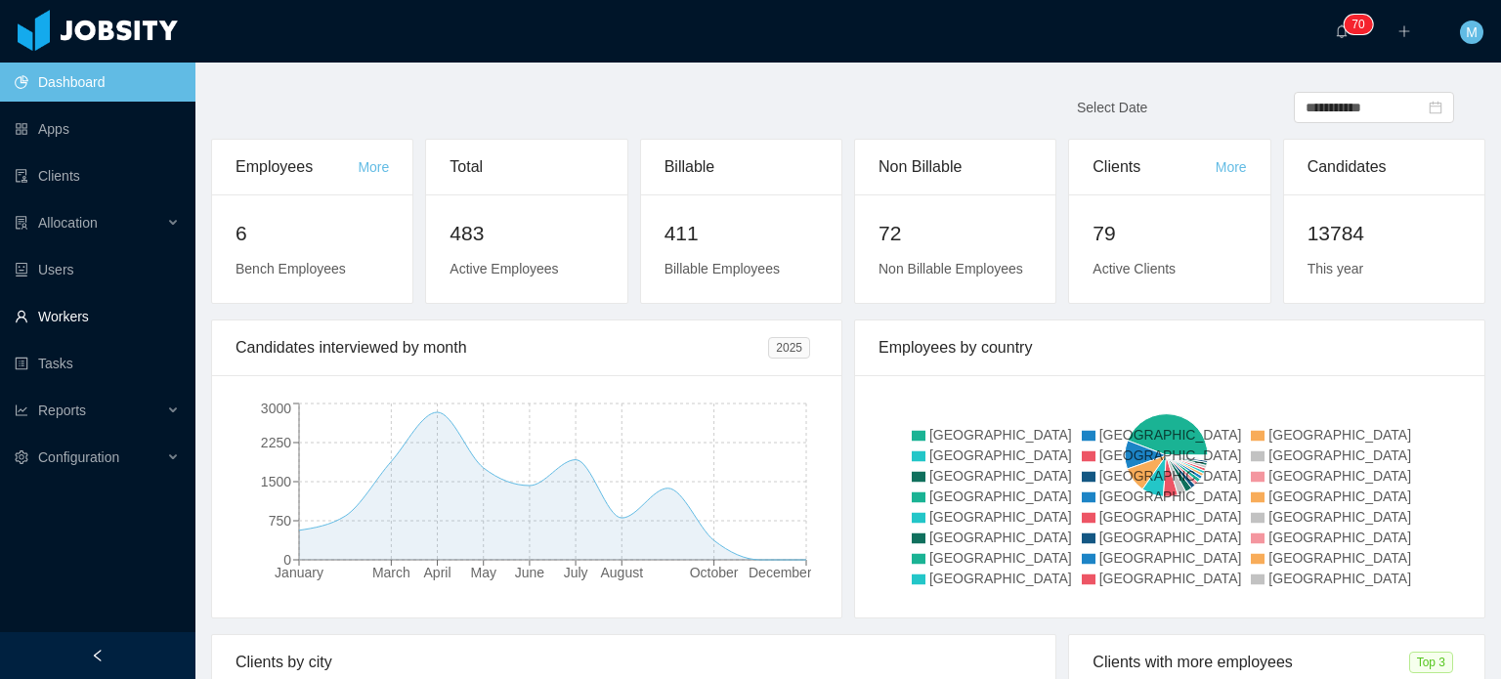
click at [133, 308] on link "Workers" at bounding box center [97, 316] width 165 height 39
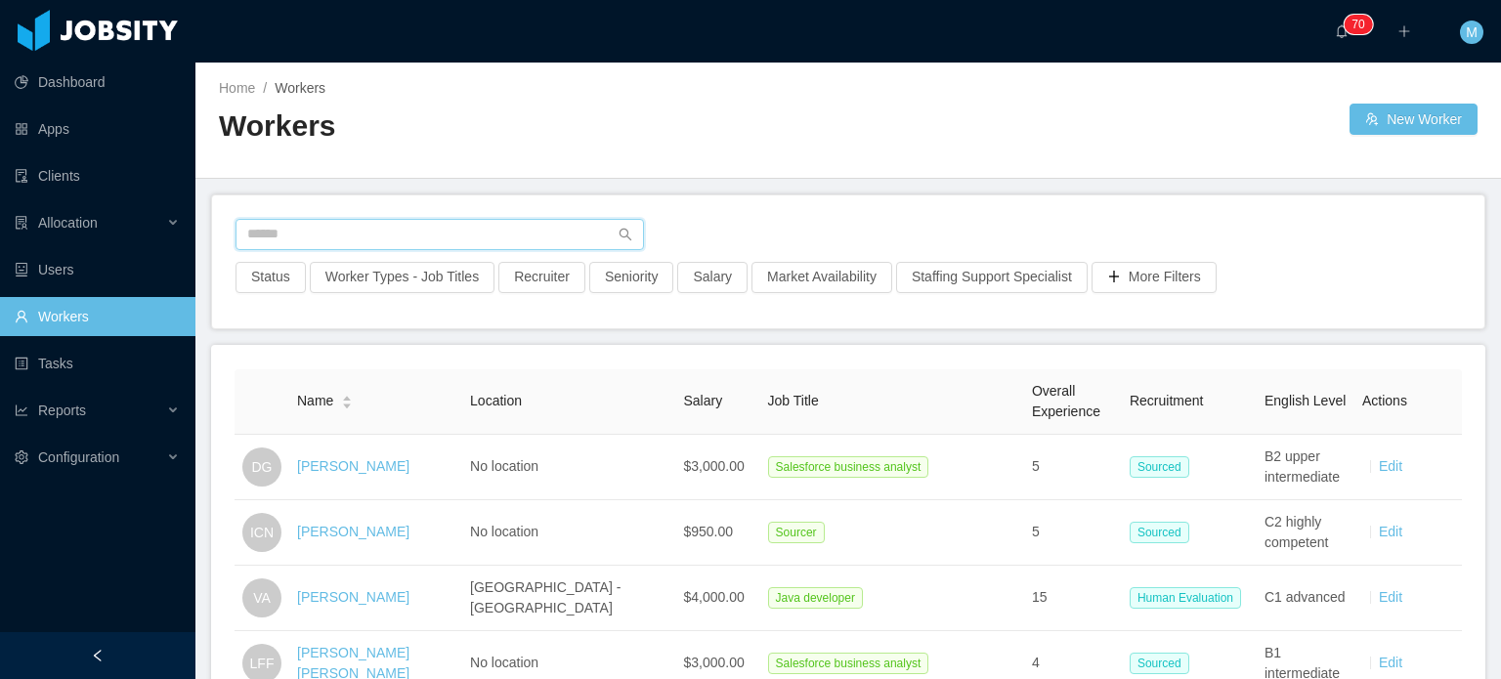
click at [360, 244] on input "text" at bounding box center [439, 234] width 408 height 31
paste input "**********"
type input "**********"
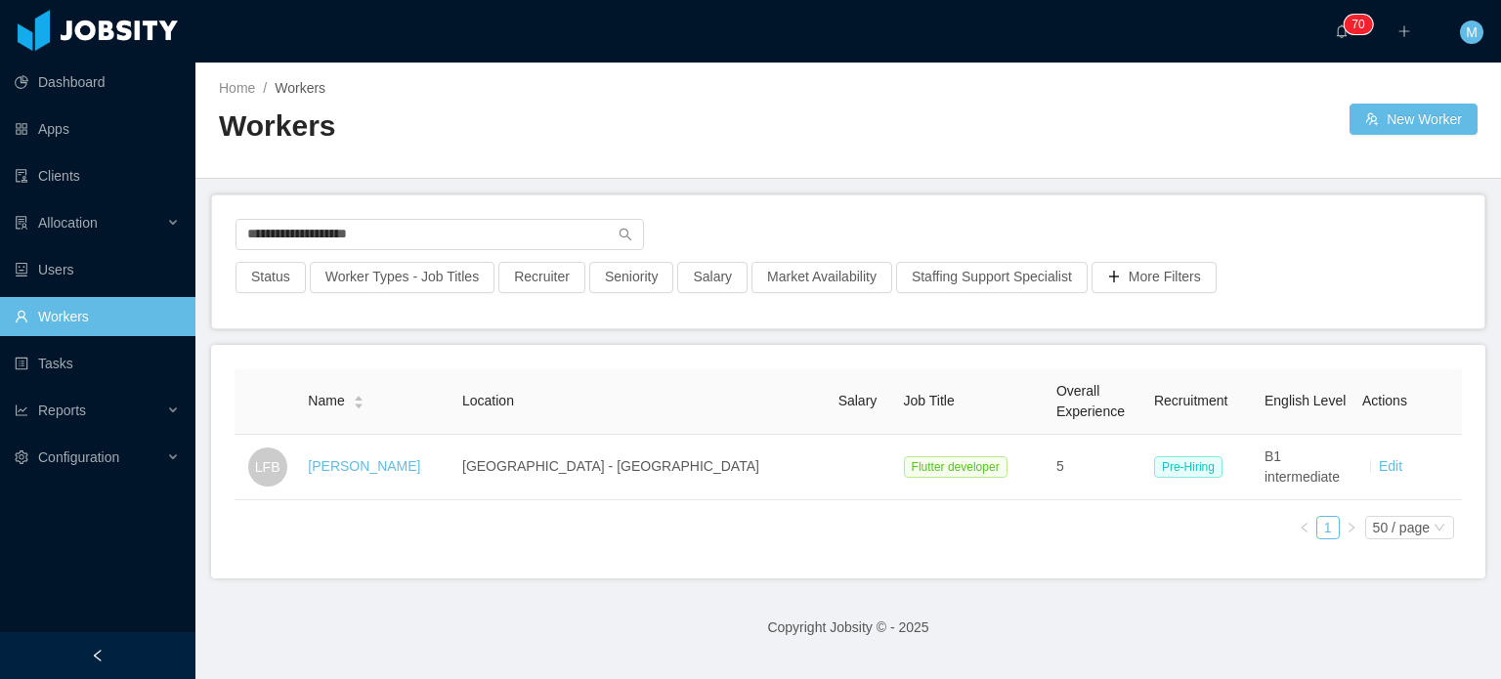
click at [362, 464] on link "[PERSON_NAME]" at bounding box center [364, 466] width 112 height 16
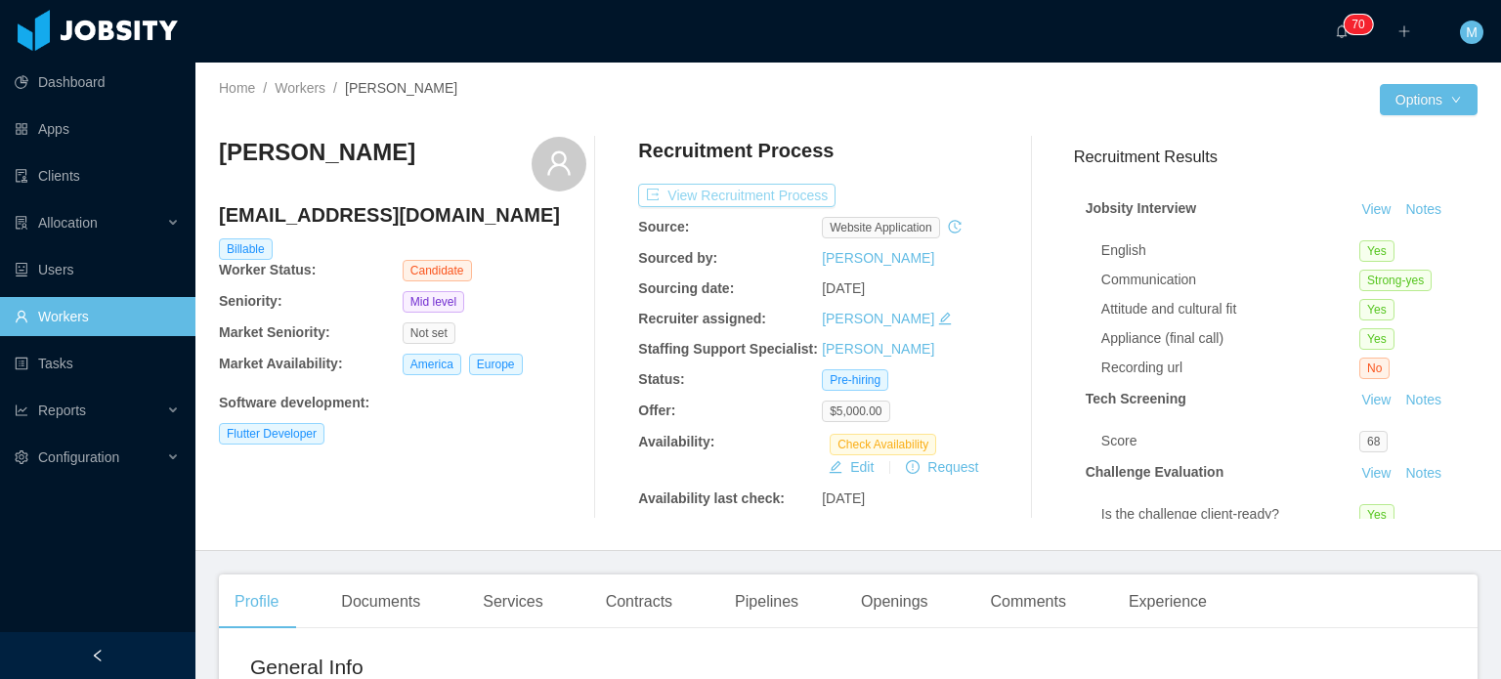
click at [750, 198] on button "View Recruitment Process" at bounding box center [736, 195] width 197 height 23
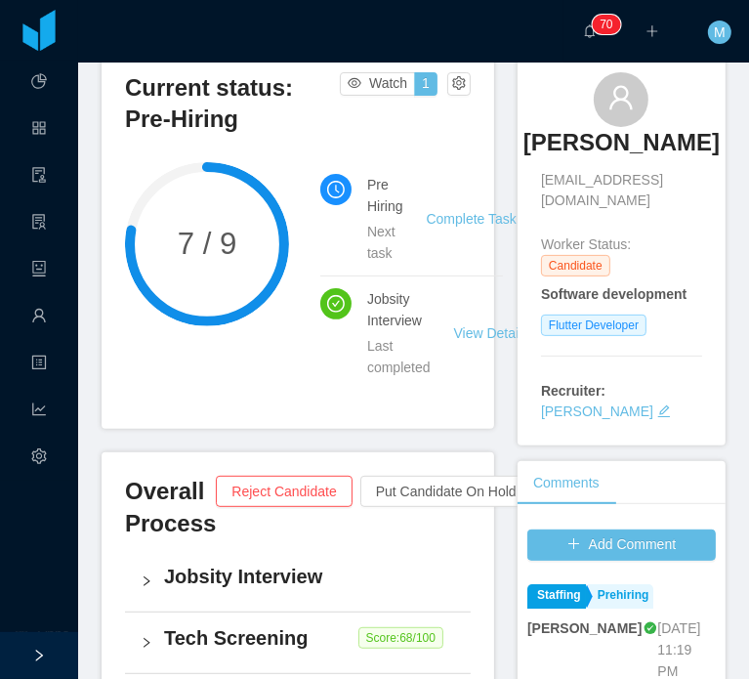
scroll to position [176, 0]
